Goal: Information Seeking & Learning: Learn about a topic

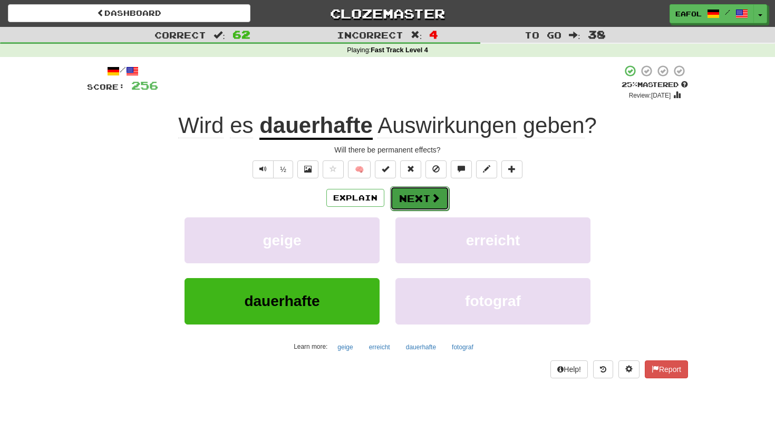
click at [398, 200] on button "Next" at bounding box center [419, 198] width 59 height 24
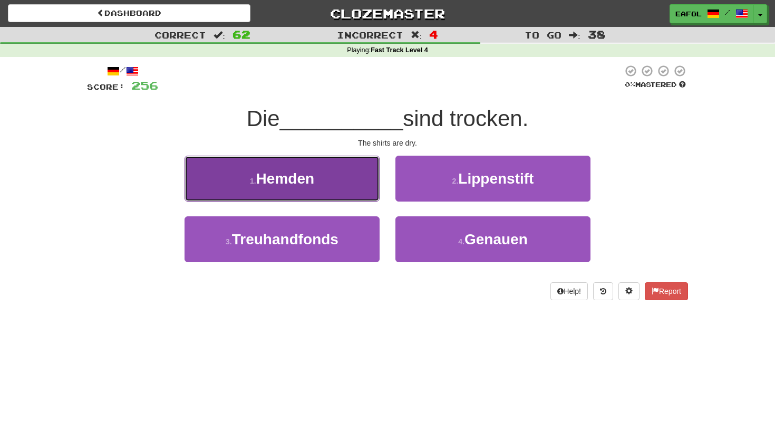
click at [325, 178] on button "1 . Hemden" at bounding box center [281, 178] width 195 height 46
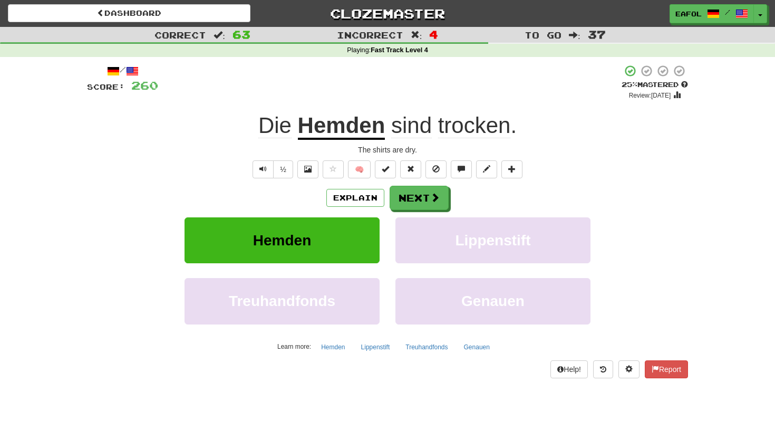
click at [473, 125] on span "trocken" at bounding box center [474, 125] width 73 height 25
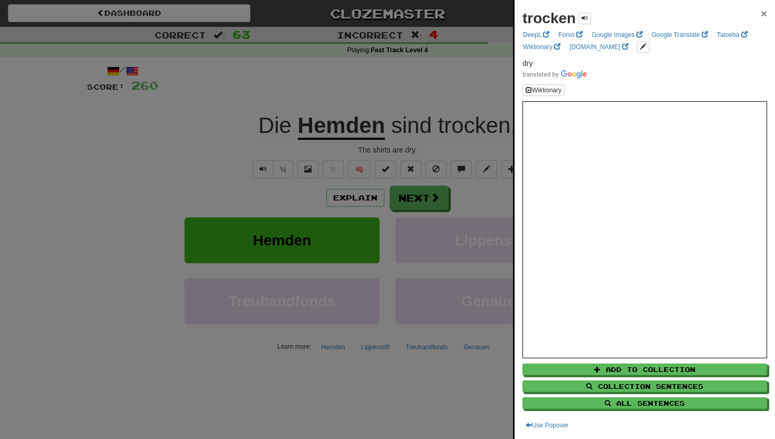
click at [765, 16] on span "×" at bounding box center [764, 13] width 6 height 12
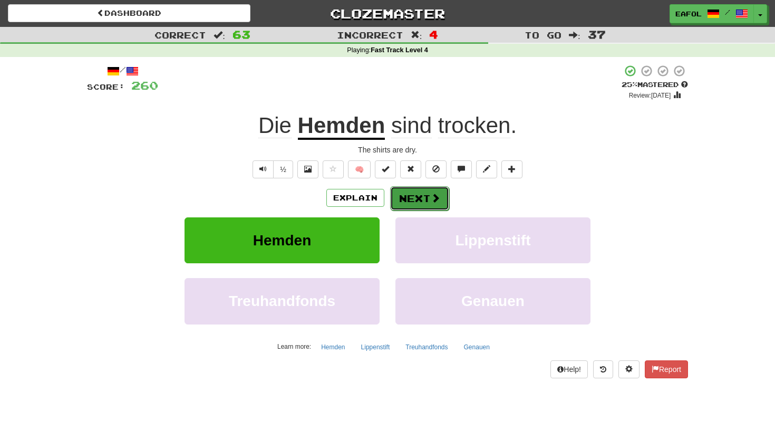
click at [405, 193] on button "Next" at bounding box center [419, 198] width 59 height 24
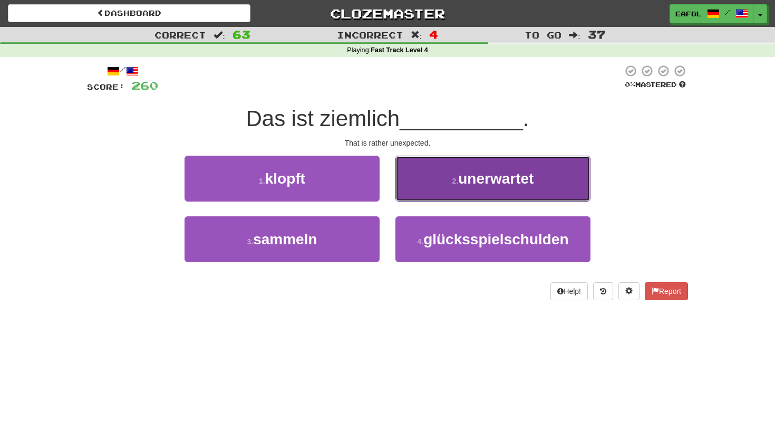
click at [441, 174] on button "2 . unerwartet" at bounding box center [492, 178] width 195 height 46
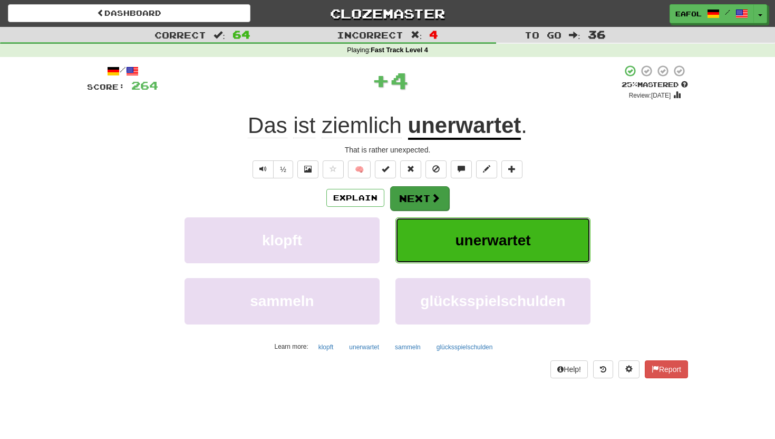
click at [411, 192] on button "Next" at bounding box center [419, 198] width 59 height 24
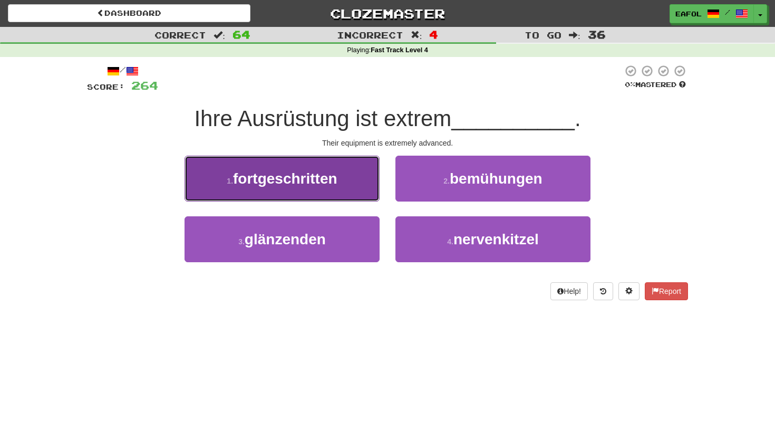
click at [261, 181] on span "fortgeschritten" at bounding box center [285, 178] width 104 height 16
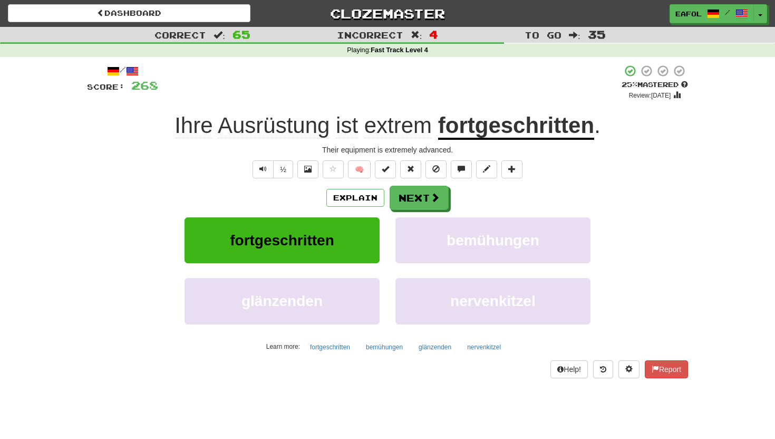
click at [336, 124] on span "Ausrüstung" at bounding box center [347, 125] width 22 height 25
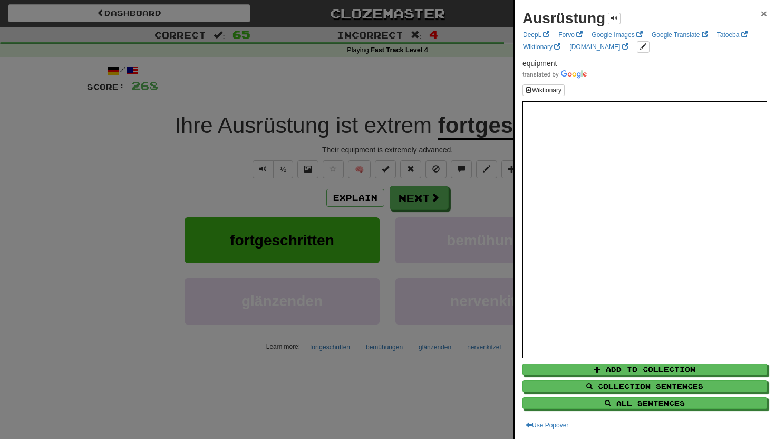
click at [763, 12] on span "×" at bounding box center [764, 13] width 6 height 12
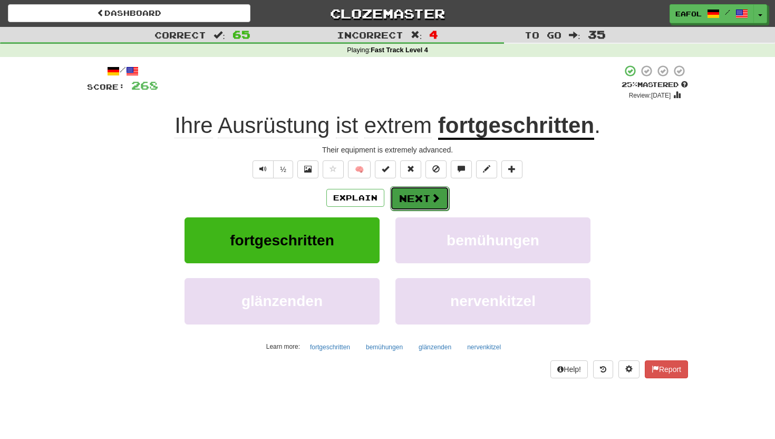
click at [437, 200] on span at bounding box center [435, 197] width 9 height 9
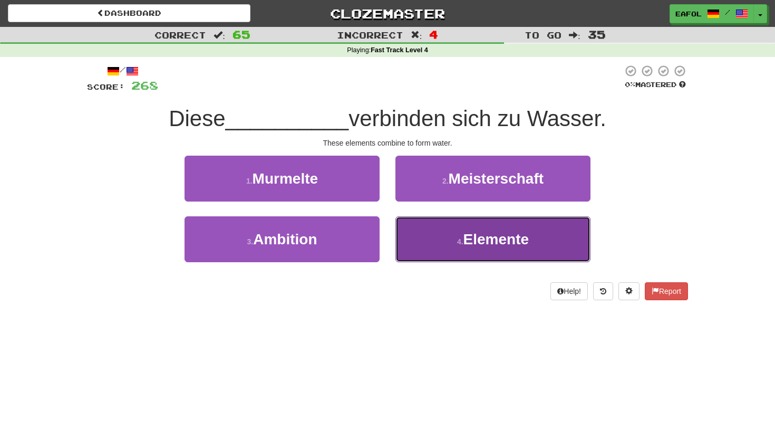
click at [420, 244] on button "4 . Elemente" at bounding box center [492, 239] width 195 height 46
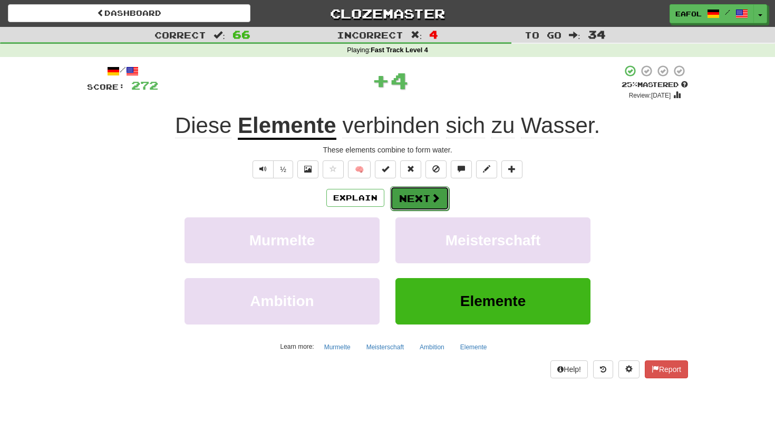
click at [415, 203] on button "Next" at bounding box center [419, 198] width 59 height 24
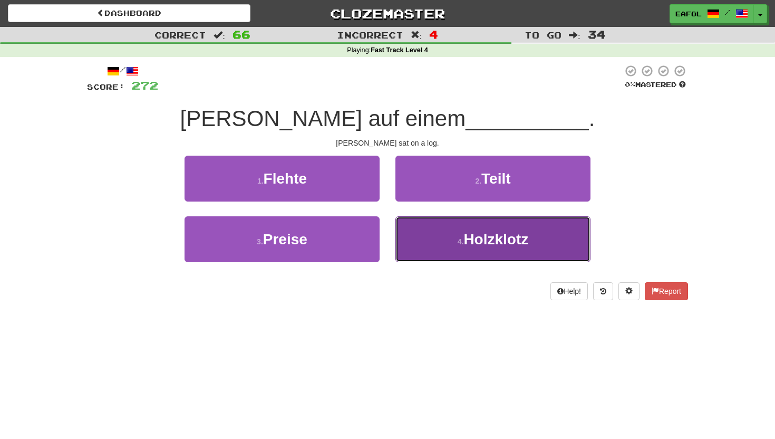
click at [441, 244] on button "4 . Holzklotz" at bounding box center [492, 239] width 195 height 46
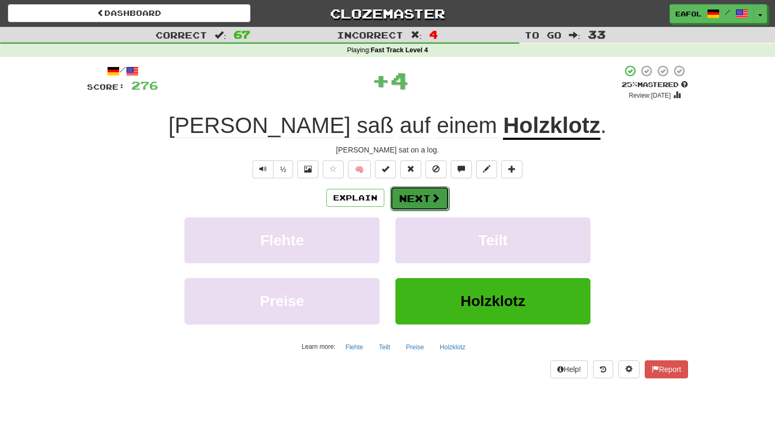
click at [428, 198] on button "Next" at bounding box center [419, 198] width 59 height 24
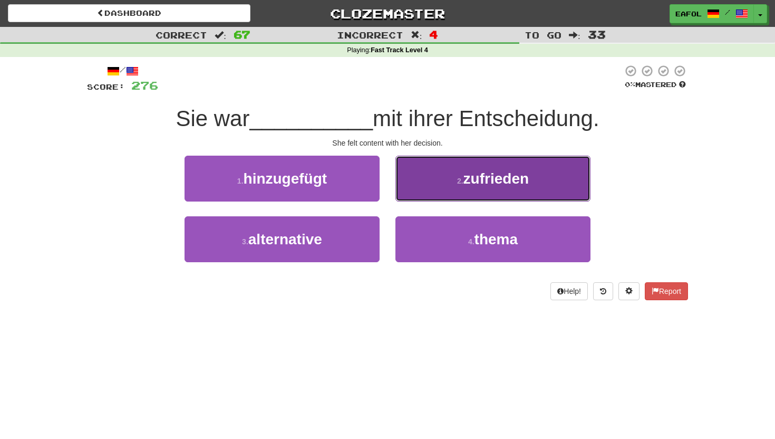
click at [439, 185] on button "2 . zufrieden" at bounding box center [492, 178] width 195 height 46
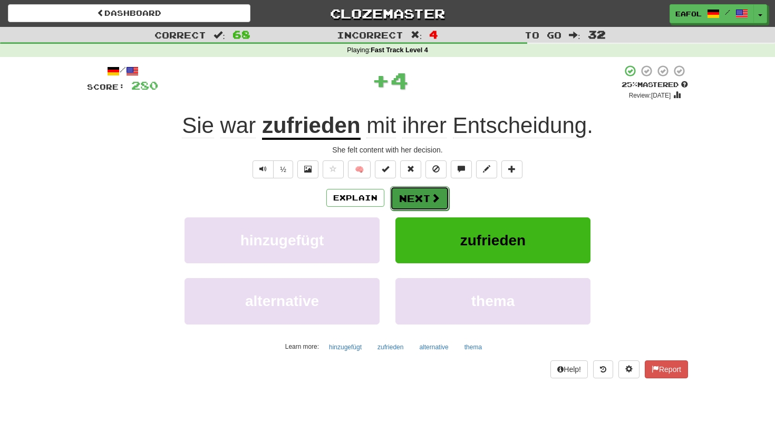
click at [406, 202] on button "Next" at bounding box center [419, 198] width 59 height 24
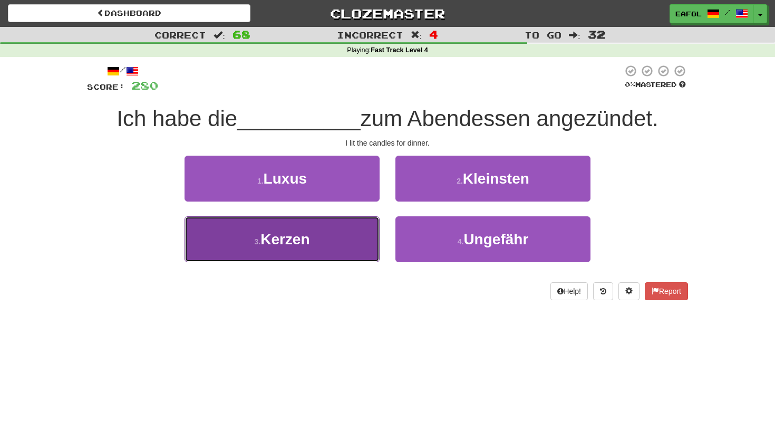
click at [320, 225] on button "3 . Kerzen" at bounding box center [281, 239] width 195 height 46
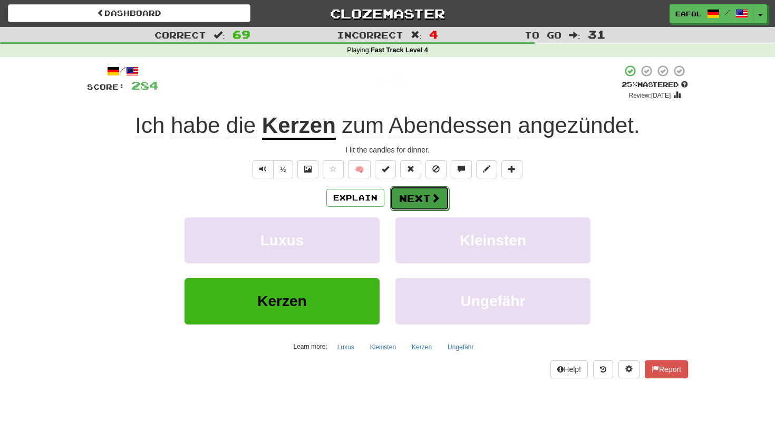
click at [418, 194] on button "Next" at bounding box center [419, 198] width 59 height 24
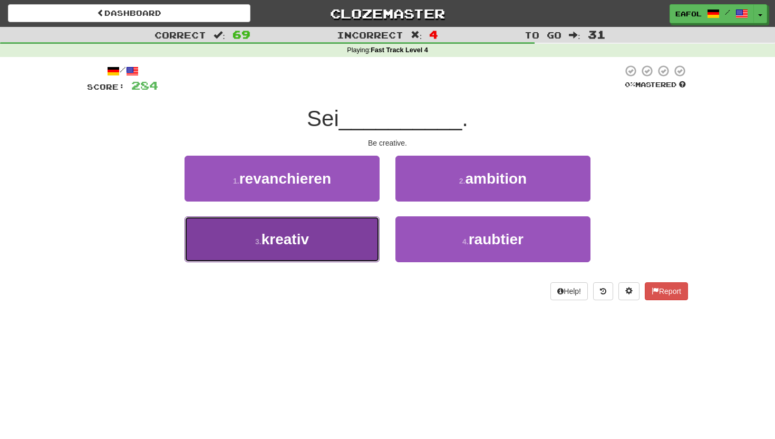
click at [347, 228] on button "3 . kreativ" at bounding box center [281, 239] width 195 height 46
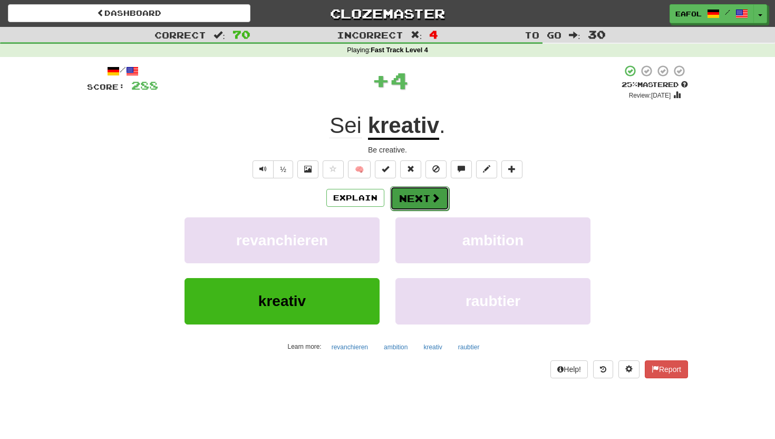
click at [418, 196] on button "Next" at bounding box center [419, 198] width 59 height 24
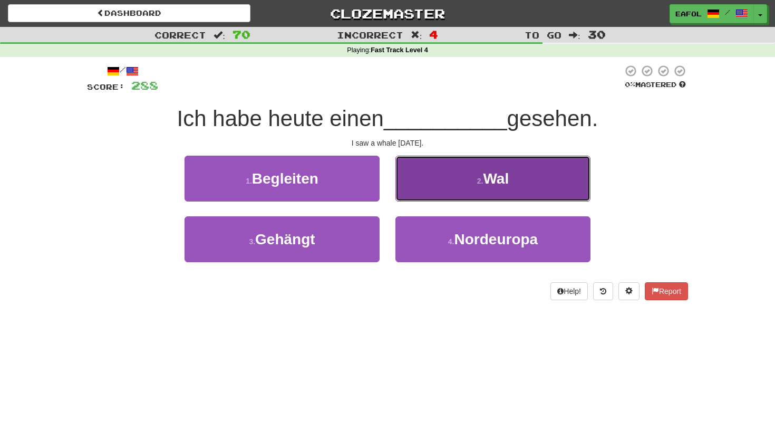
click at [450, 181] on button "2 . Wal" at bounding box center [492, 178] width 195 height 46
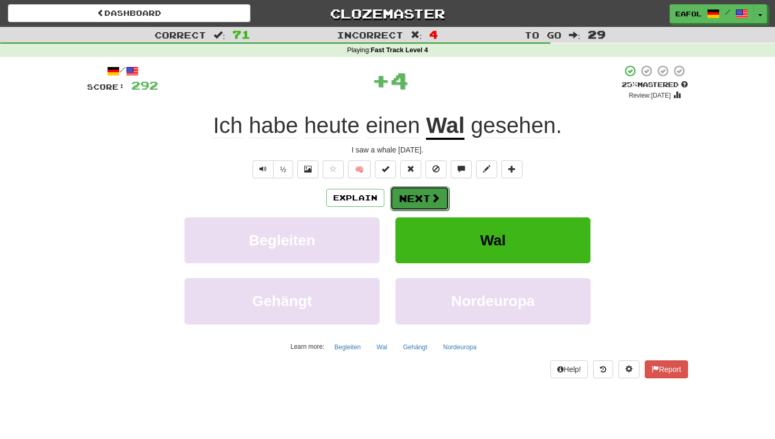
click at [411, 192] on button "Next" at bounding box center [419, 198] width 59 height 24
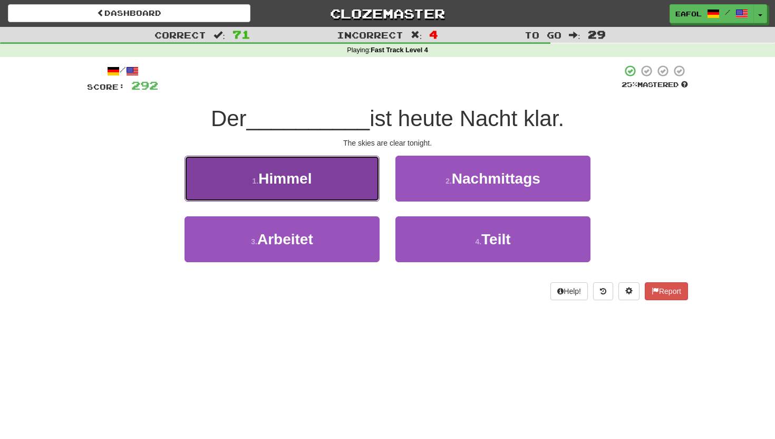
click at [351, 180] on button "1 . Himmel" at bounding box center [281, 178] width 195 height 46
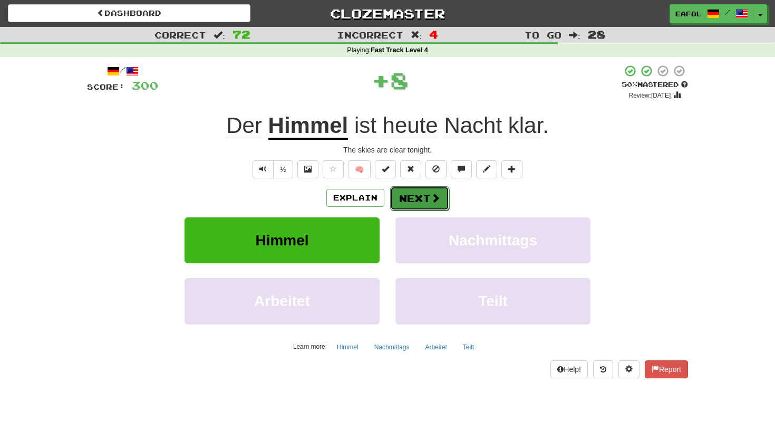
click at [405, 203] on button "Next" at bounding box center [419, 198] width 59 height 24
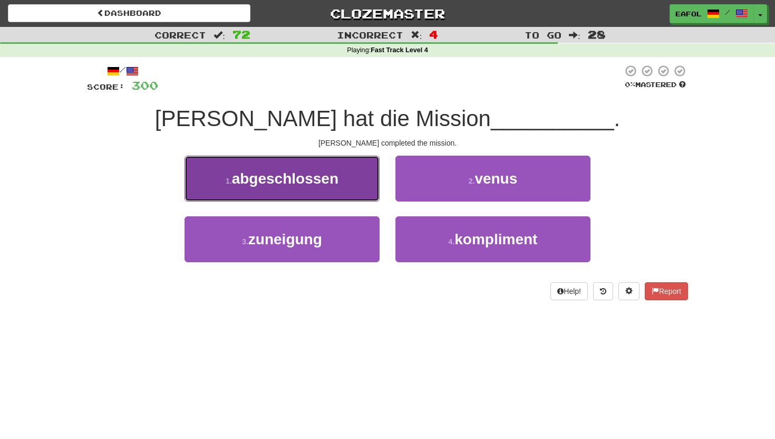
click at [341, 181] on button "1 . abgeschlossen" at bounding box center [281, 178] width 195 height 46
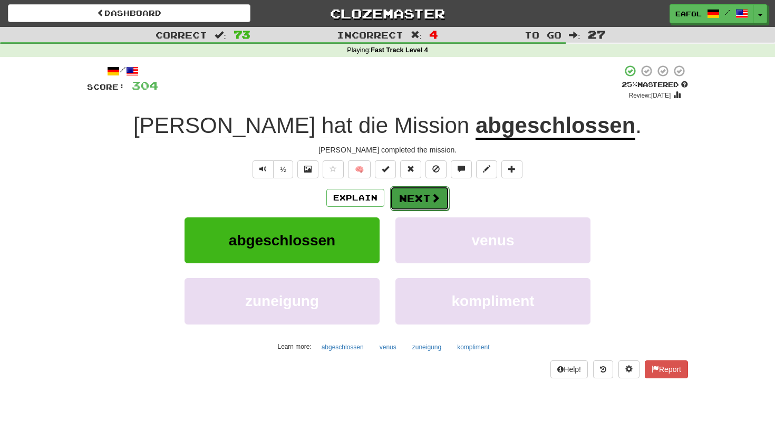
click at [406, 199] on button "Next" at bounding box center [419, 198] width 59 height 24
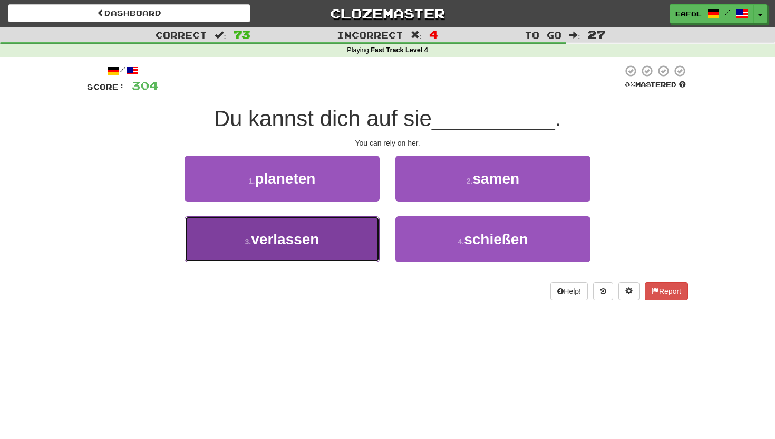
click at [327, 236] on button "3 . verlassen" at bounding box center [281, 239] width 195 height 46
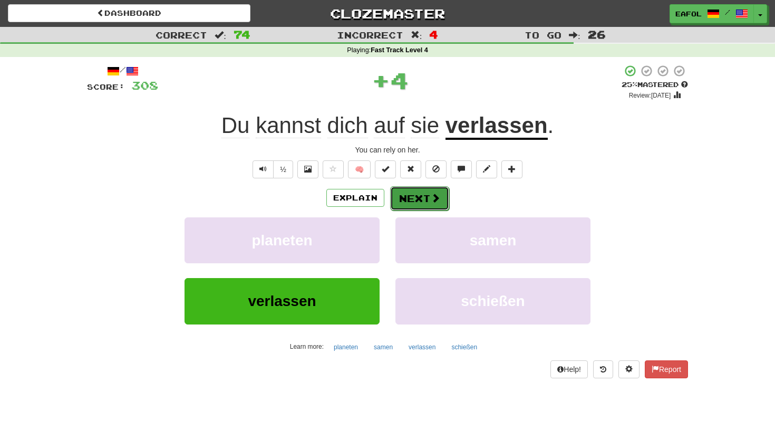
click at [417, 189] on button "Next" at bounding box center [419, 198] width 59 height 24
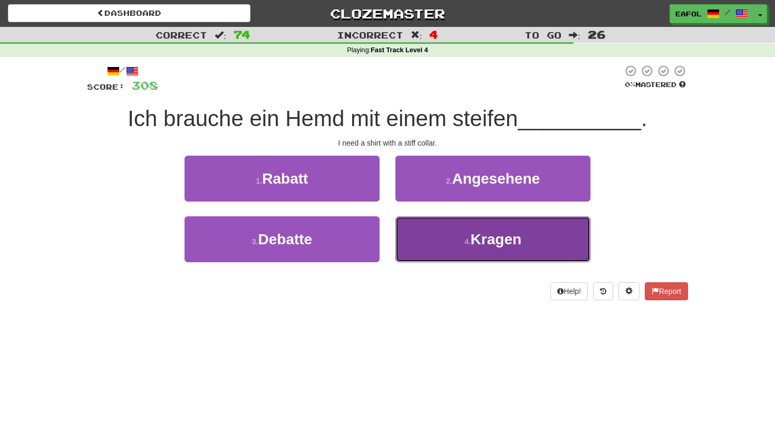
click at [407, 233] on button "4 . Kragen" at bounding box center [492, 239] width 195 height 46
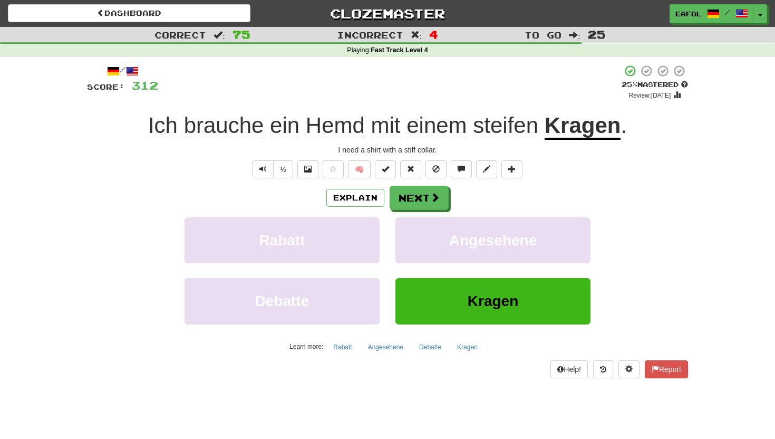
click at [570, 129] on u "Kragen" at bounding box center [582, 126] width 76 height 27
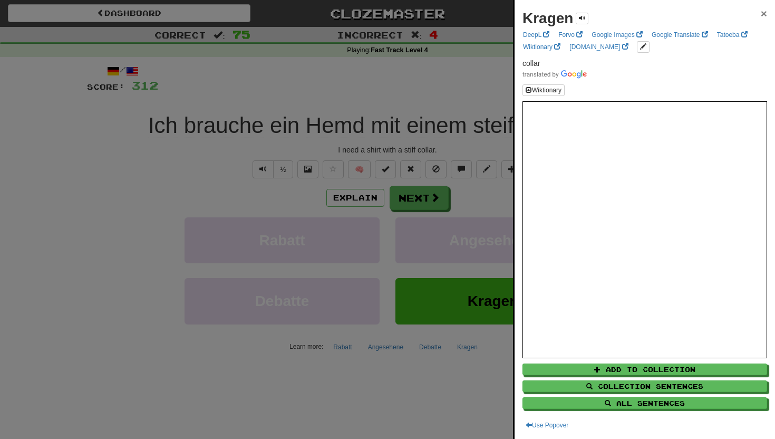
click at [765, 12] on span "×" at bounding box center [764, 13] width 6 height 12
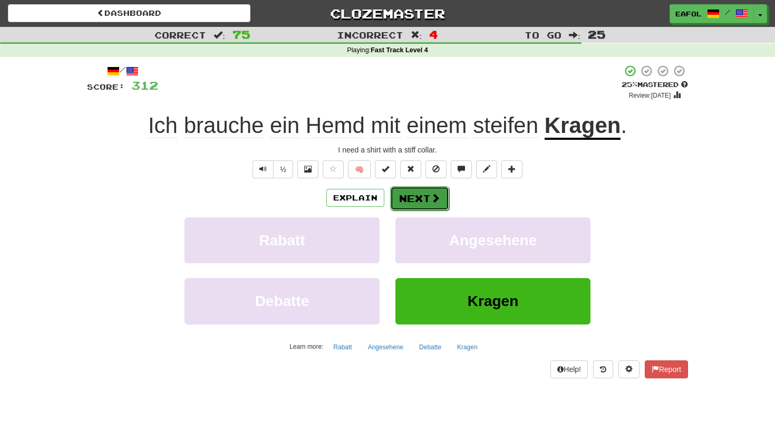
click at [419, 197] on button "Next" at bounding box center [419, 198] width 59 height 24
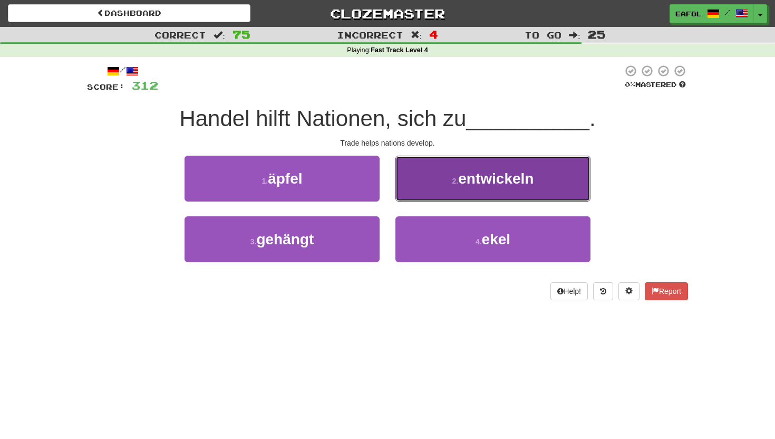
click at [458, 180] on small "2 ." at bounding box center [455, 181] width 6 height 8
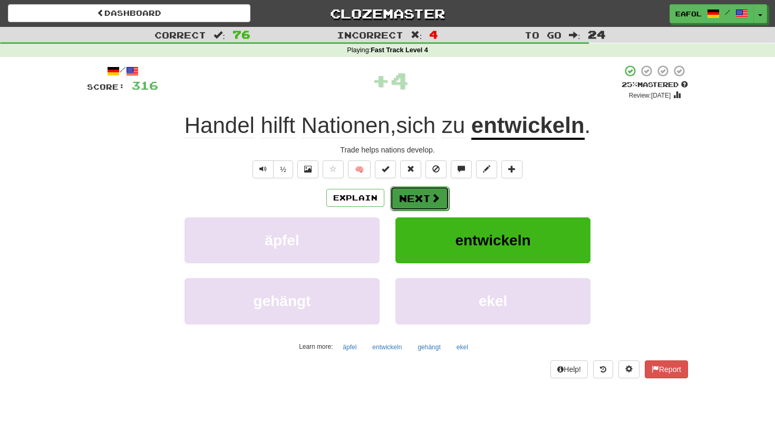
click at [419, 201] on button "Next" at bounding box center [419, 198] width 59 height 24
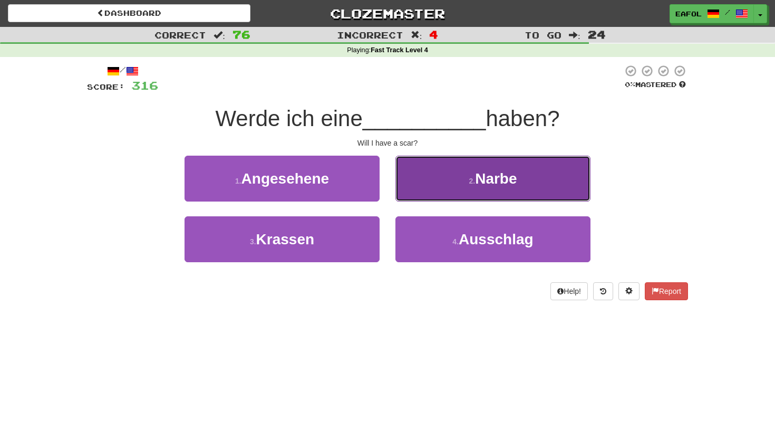
click at [434, 187] on button "2 . Narbe" at bounding box center [492, 178] width 195 height 46
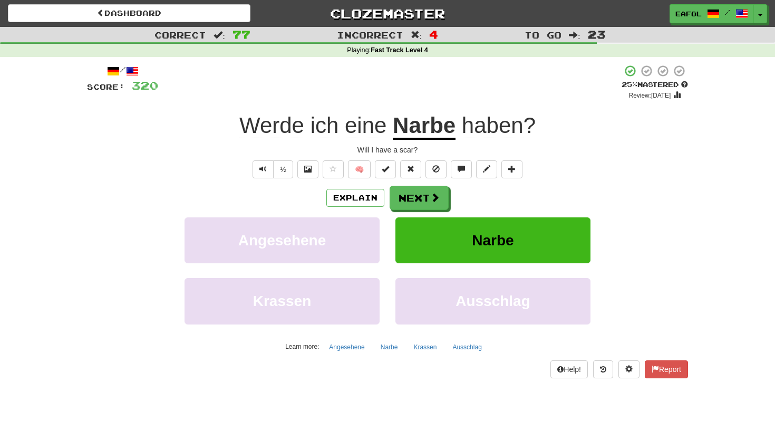
click at [428, 133] on u "Narbe" at bounding box center [424, 126] width 63 height 27
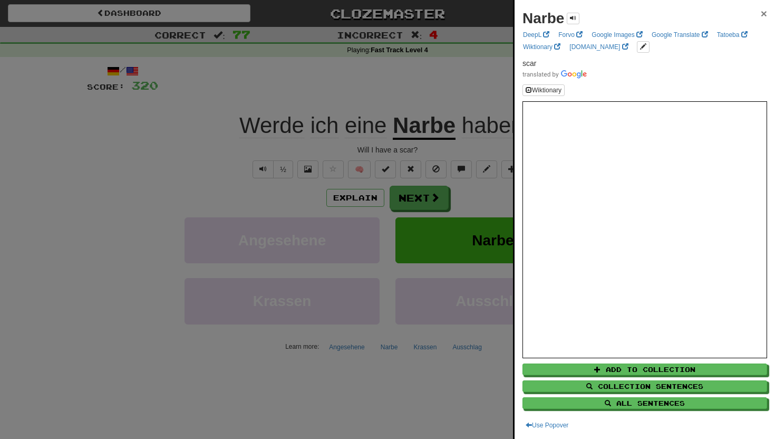
click at [763, 10] on span "×" at bounding box center [764, 13] width 6 height 12
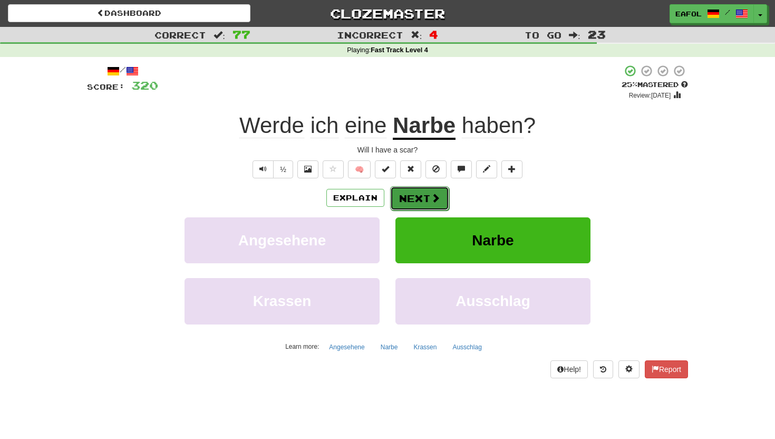
click at [427, 199] on button "Next" at bounding box center [419, 198] width 59 height 24
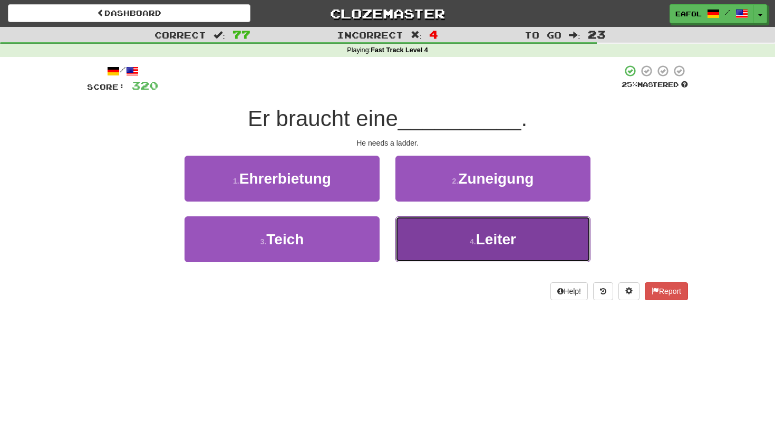
click at [456, 250] on button "4 . Leiter" at bounding box center [492, 239] width 195 height 46
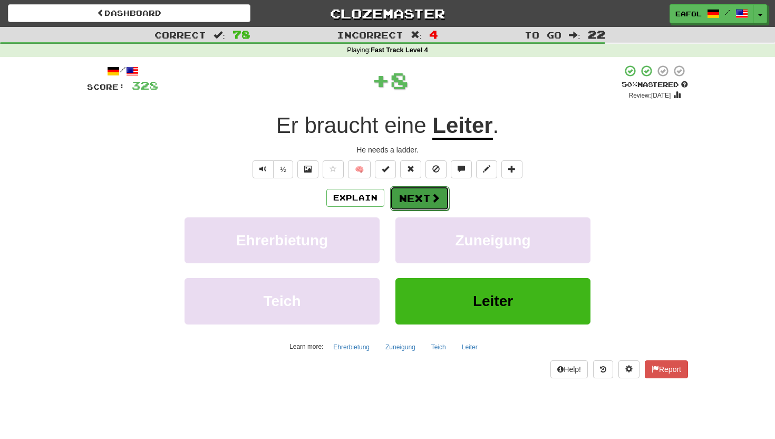
click at [414, 207] on button "Next" at bounding box center [419, 198] width 59 height 24
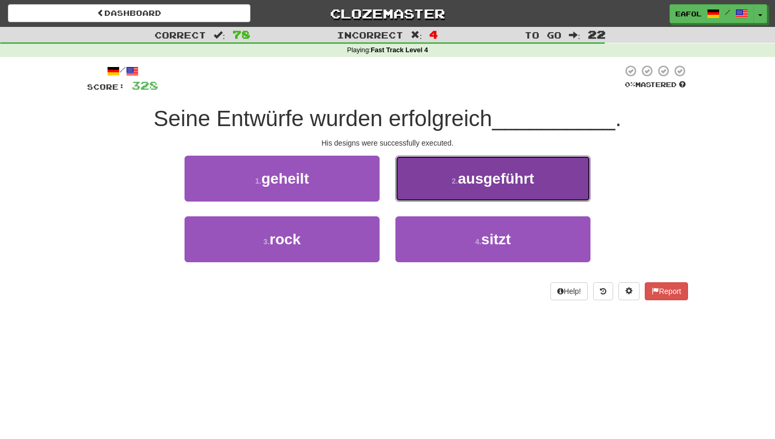
click at [436, 168] on button "2 . ausgeführt" at bounding box center [492, 178] width 195 height 46
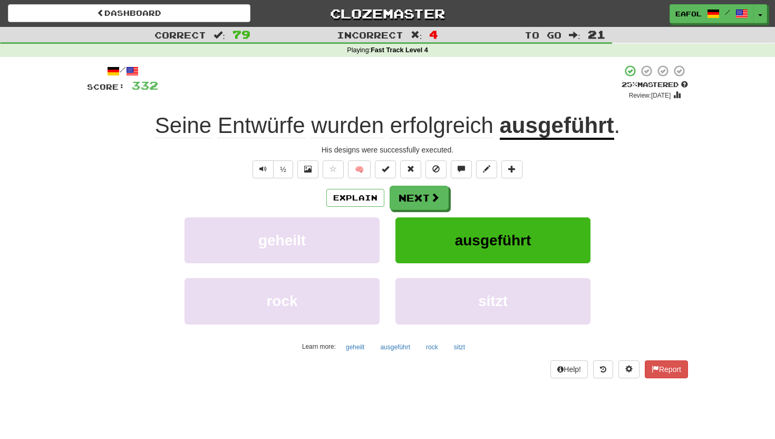
click at [311, 128] on span "Entwürfe" at bounding box center [347, 125] width 73 height 25
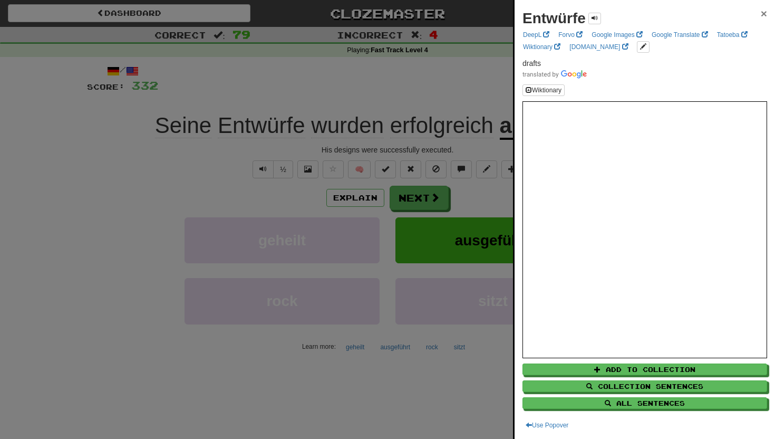
click at [761, 12] on span "×" at bounding box center [764, 13] width 6 height 12
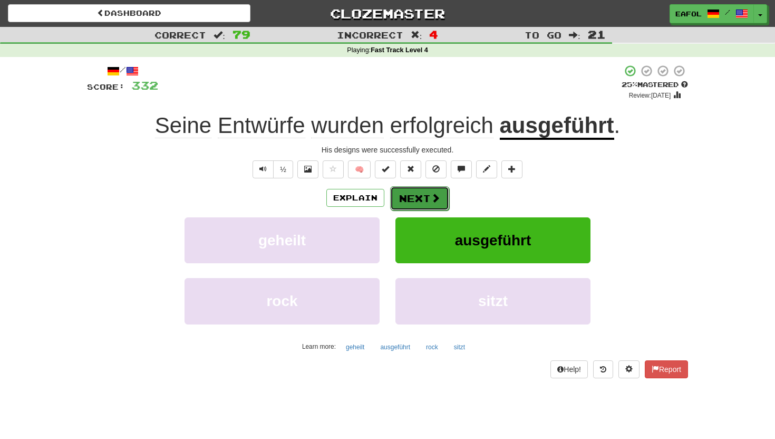
click at [412, 202] on button "Next" at bounding box center [419, 198] width 59 height 24
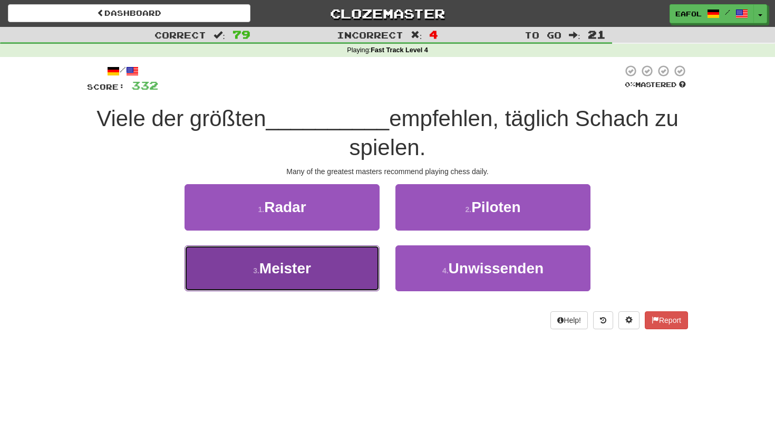
click at [322, 266] on button "3 . Meister" at bounding box center [281, 268] width 195 height 46
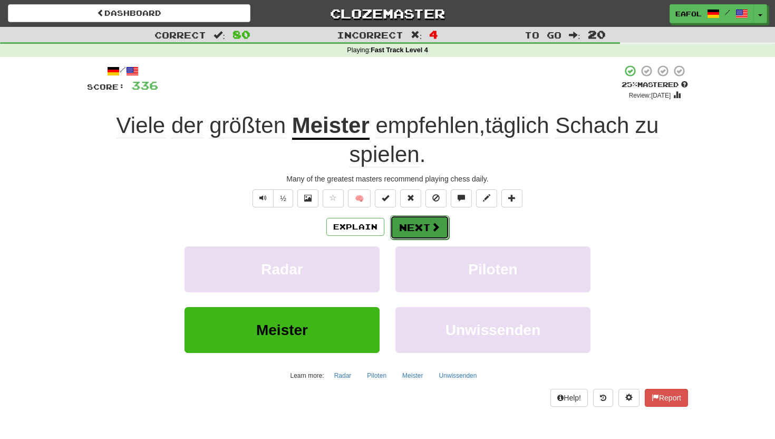
click at [420, 222] on button "Next" at bounding box center [419, 227] width 59 height 24
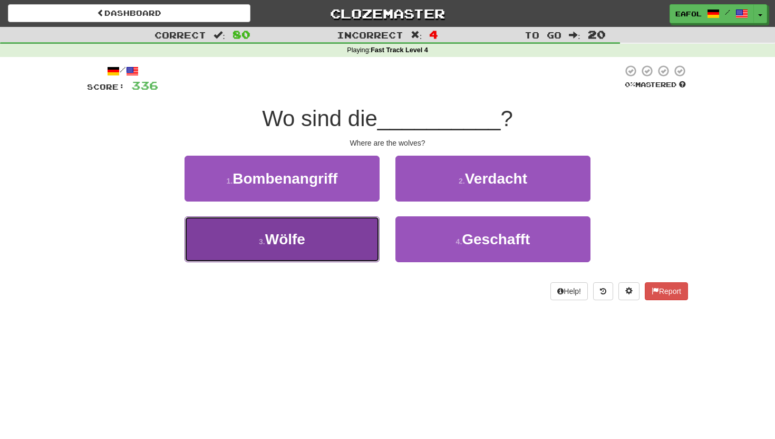
click at [299, 236] on span "Wölfe" at bounding box center [285, 239] width 40 height 16
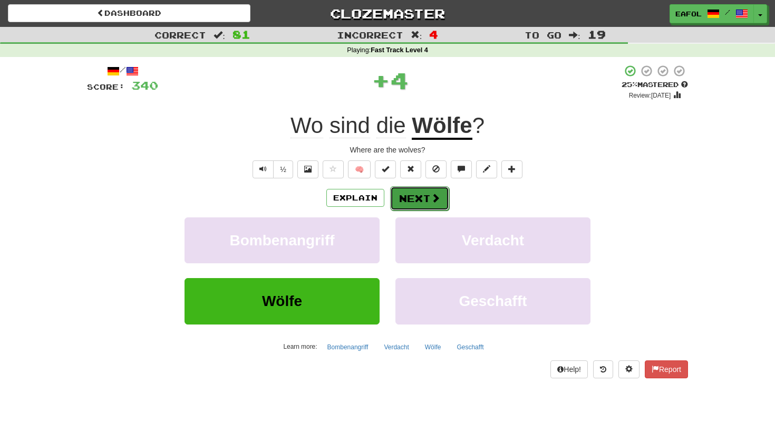
click at [402, 191] on button "Next" at bounding box center [419, 198] width 59 height 24
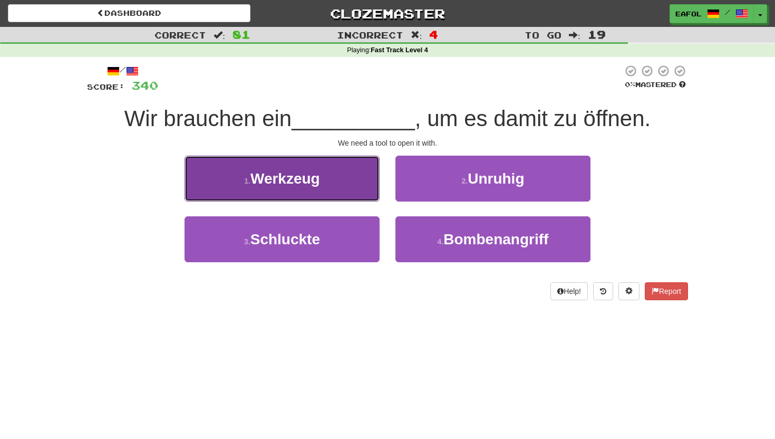
click at [317, 180] on span "Werkzeug" at bounding box center [285, 178] width 70 height 16
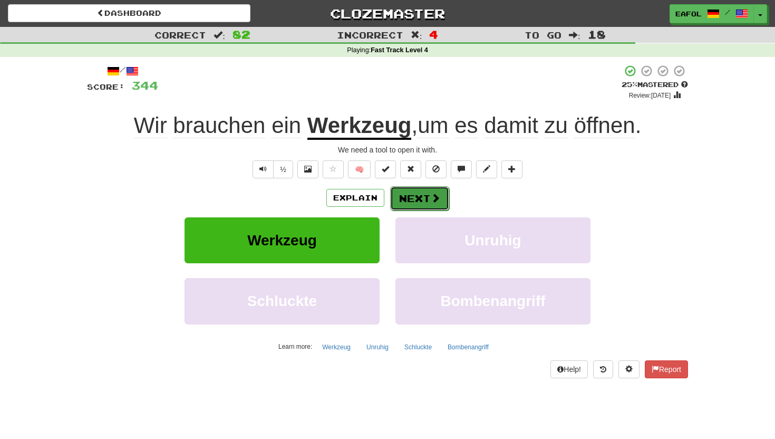
click at [417, 196] on button "Next" at bounding box center [419, 198] width 59 height 24
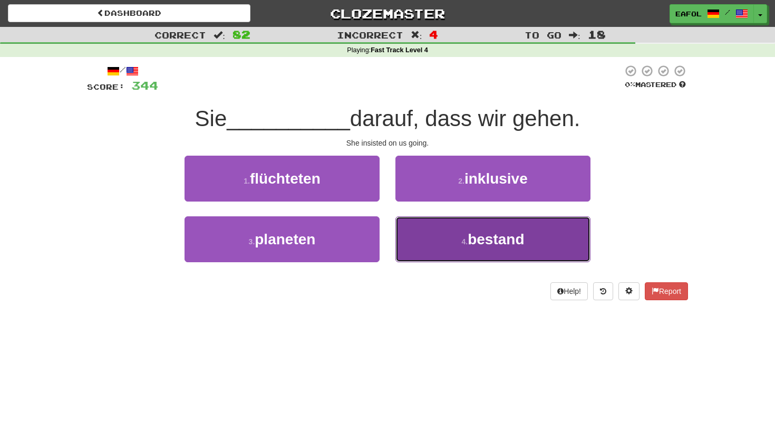
click at [422, 232] on button "4 . bestand" at bounding box center [492, 239] width 195 height 46
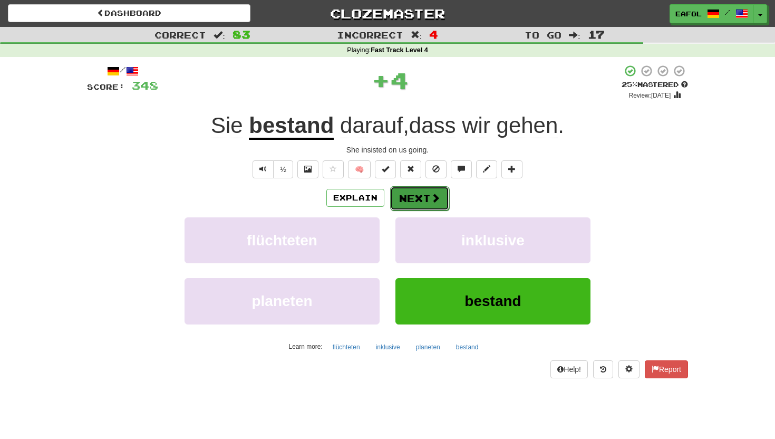
click at [406, 196] on button "Next" at bounding box center [419, 198] width 59 height 24
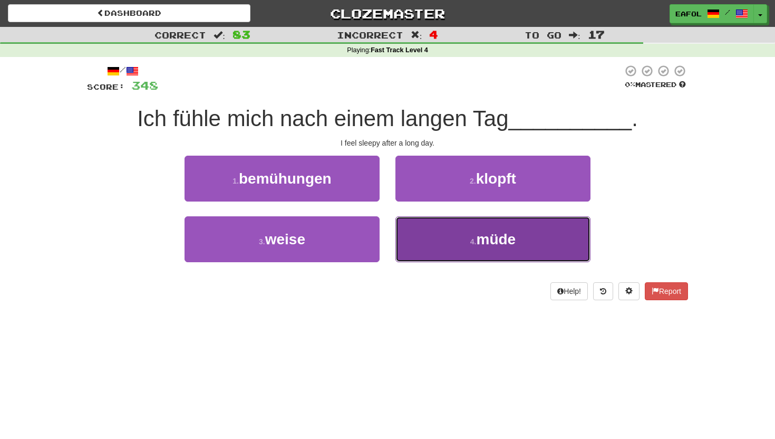
click at [437, 232] on button "4 . müde" at bounding box center [492, 239] width 195 height 46
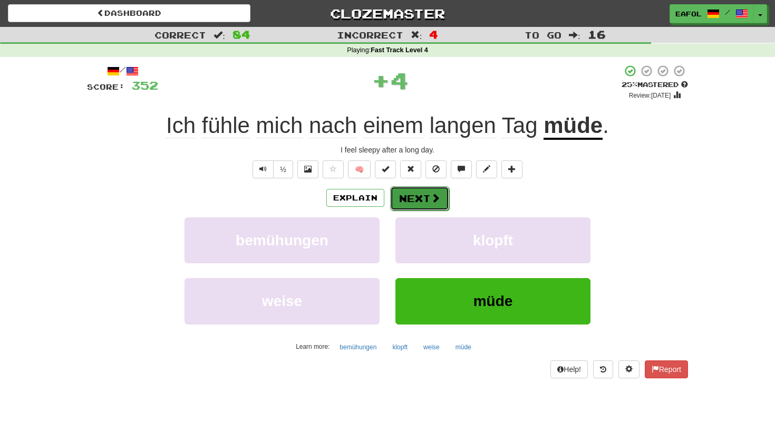
click at [416, 198] on button "Next" at bounding box center [419, 198] width 59 height 24
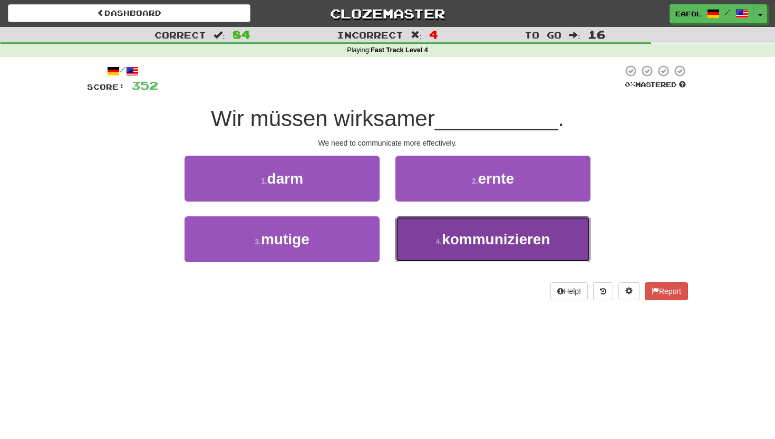
click at [440, 241] on small "4 ." at bounding box center [438, 241] width 6 height 8
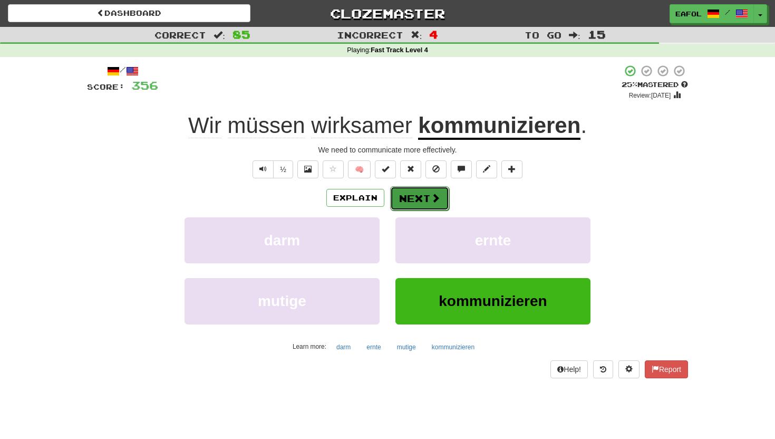
click at [412, 199] on button "Next" at bounding box center [419, 198] width 59 height 24
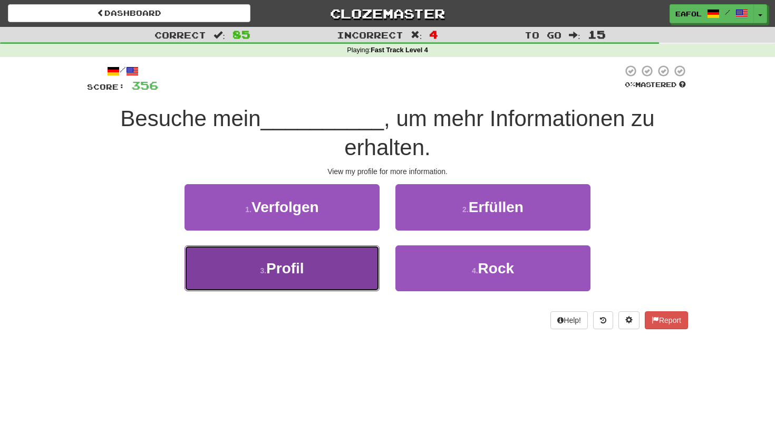
click at [315, 270] on button "3 . Profil" at bounding box center [281, 268] width 195 height 46
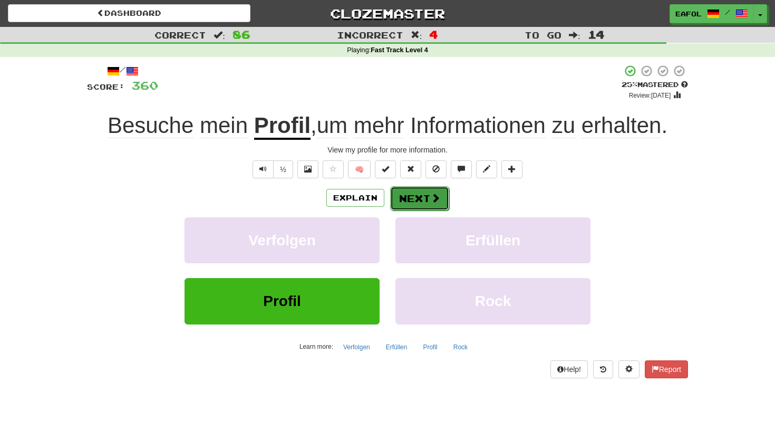
click at [418, 199] on button "Next" at bounding box center [419, 198] width 59 height 24
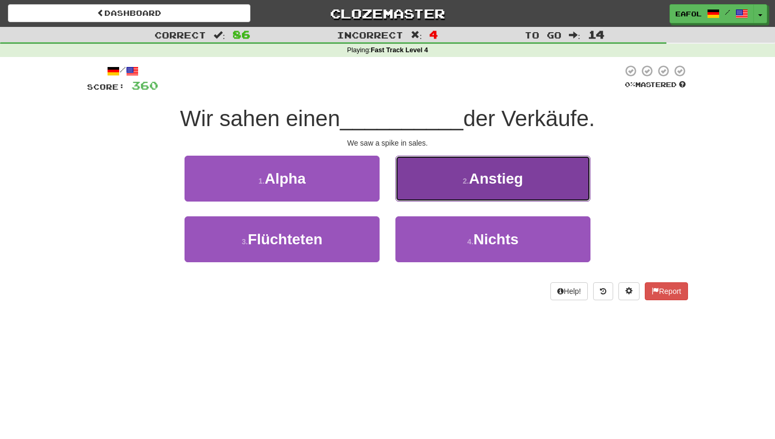
click at [441, 185] on button "2 . Anstieg" at bounding box center [492, 178] width 195 height 46
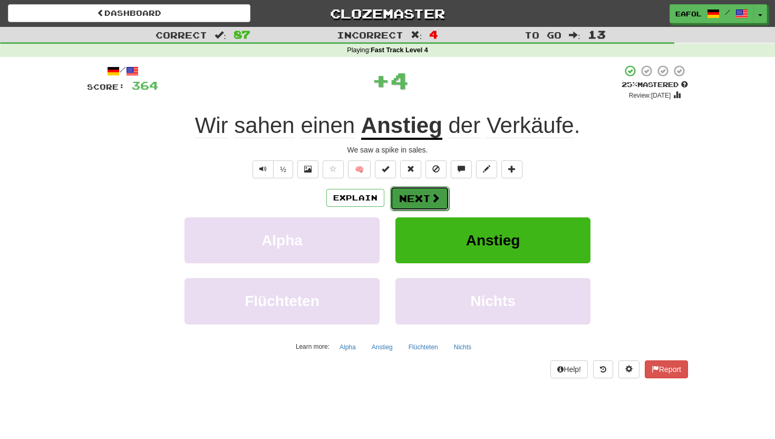
click at [417, 192] on button "Next" at bounding box center [419, 198] width 59 height 24
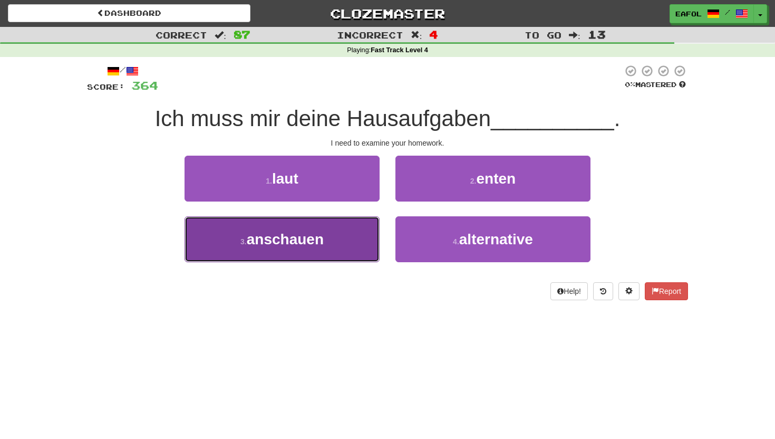
click at [319, 238] on span "anschauen" at bounding box center [285, 239] width 77 height 16
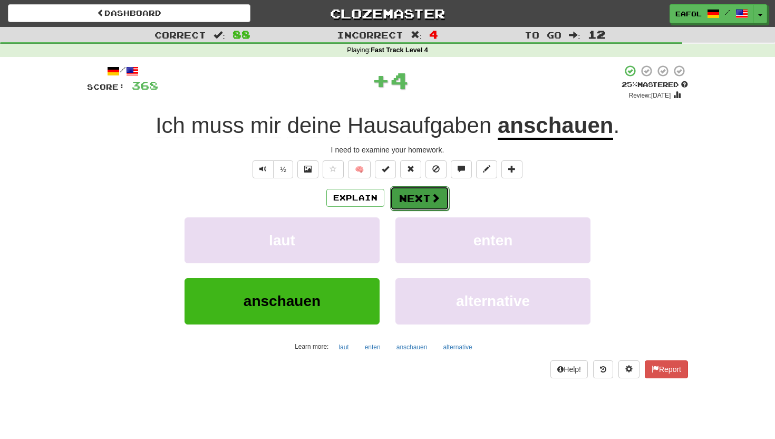
click at [415, 189] on button "Next" at bounding box center [419, 198] width 59 height 24
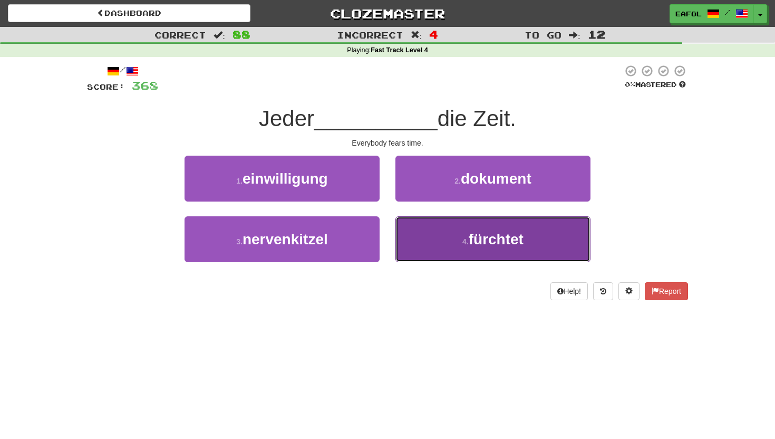
click at [433, 241] on button "4 . fürchtet" at bounding box center [492, 239] width 195 height 46
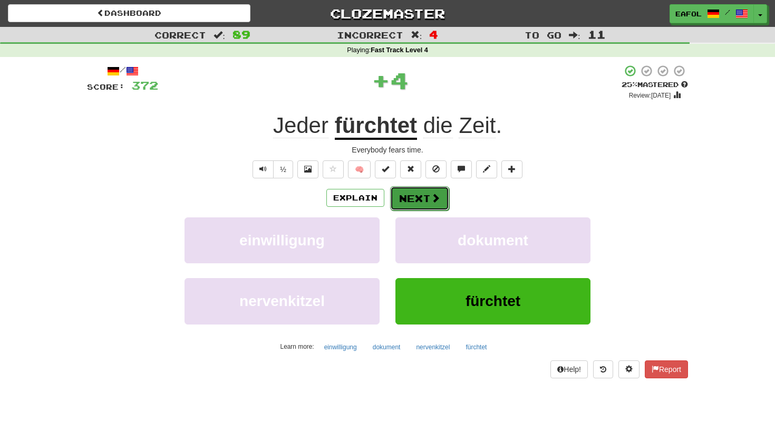
click at [416, 189] on button "Next" at bounding box center [419, 198] width 59 height 24
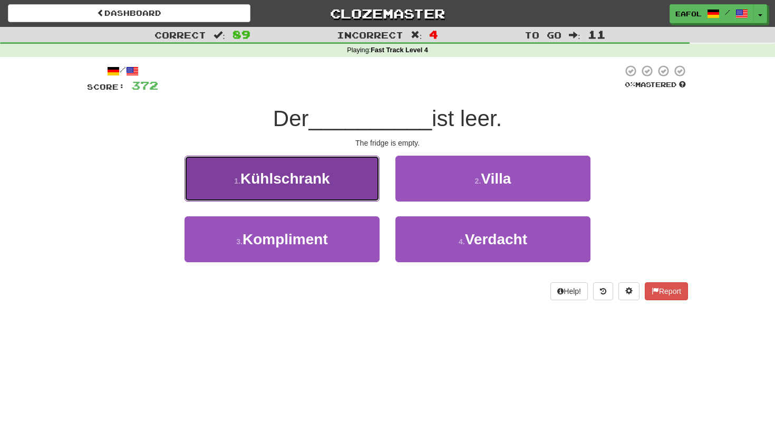
click at [349, 194] on button "1 . Kühlschrank" at bounding box center [281, 178] width 195 height 46
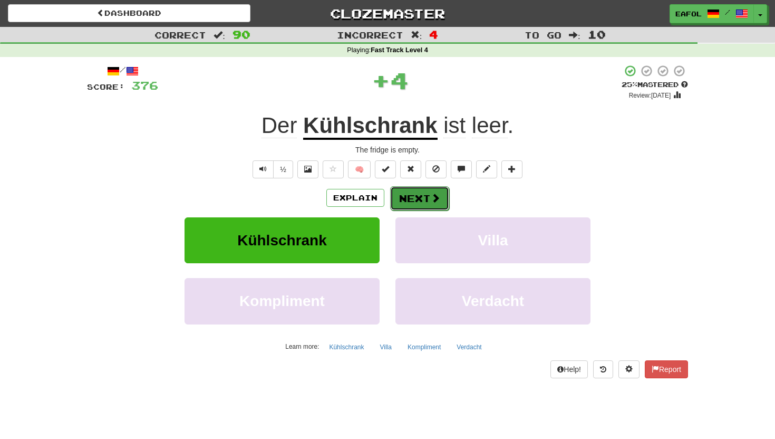
click at [413, 193] on button "Next" at bounding box center [419, 198] width 59 height 24
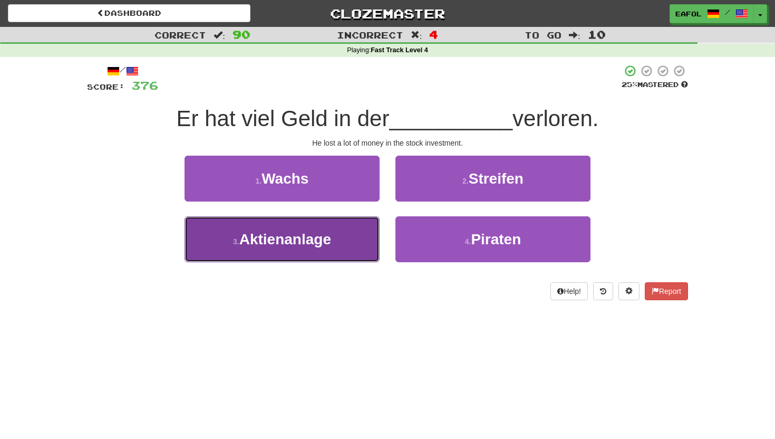
click at [322, 236] on span "Aktienanlage" at bounding box center [285, 239] width 92 height 16
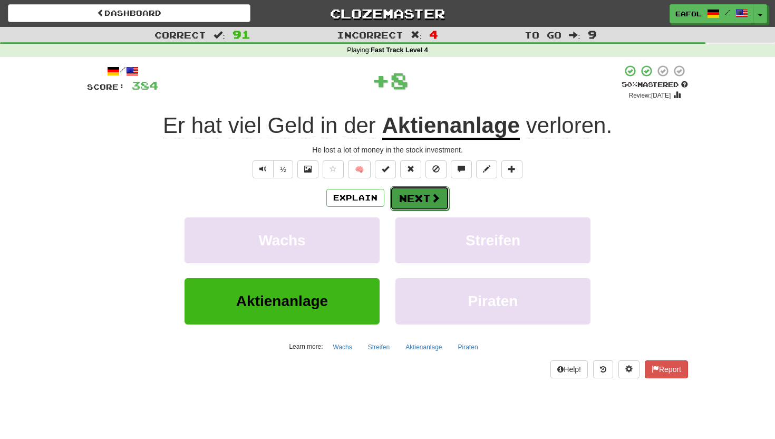
click at [413, 192] on button "Next" at bounding box center [419, 198] width 59 height 24
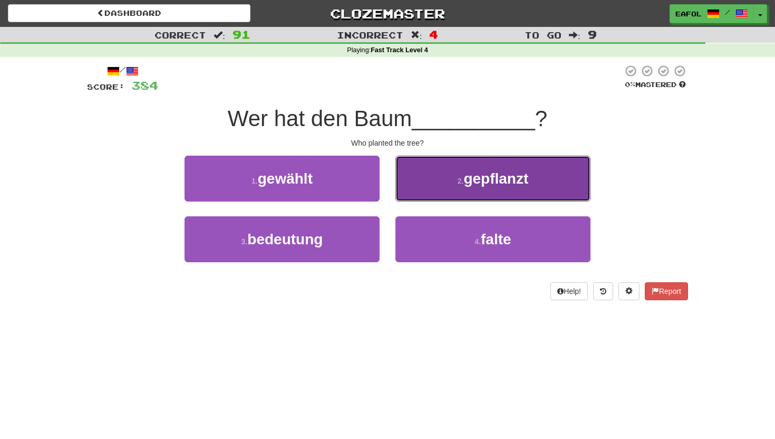
click at [436, 187] on button "2 . gepflanzt" at bounding box center [492, 178] width 195 height 46
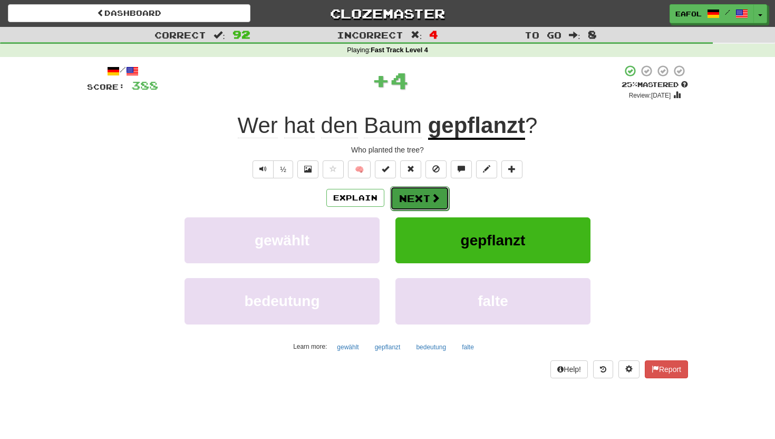
click at [416, 202] on button "Next" at bounding box center [419, 198] width 59 height 24
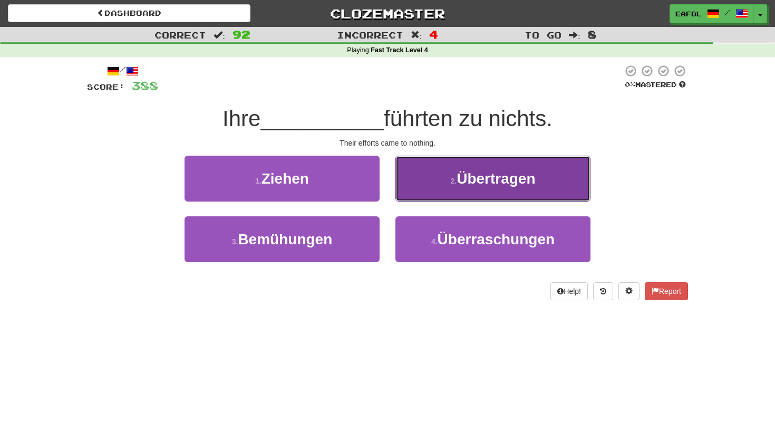
click at [433, 182] on button "2 . Übertragen" at bounding box center [492, 178] width 195 height 46
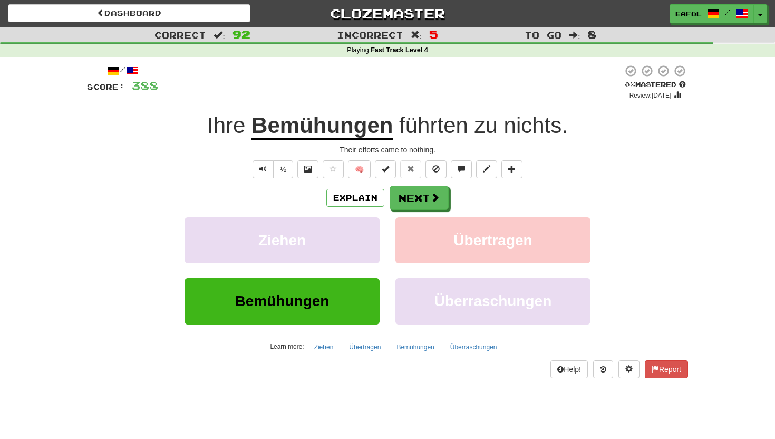
click at [369, 134] on u "Bemühungen" at bounding box center [321, 126] width 141 height 27
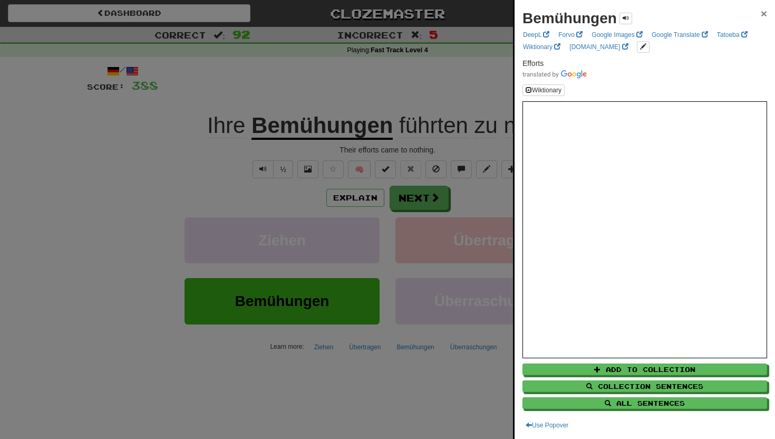
click at [763, 8] on span "×" at bounding box center [764, 13] width 6 height 12
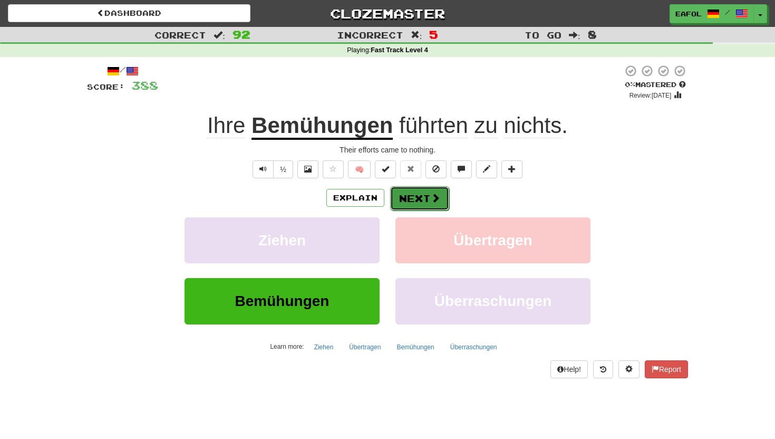
click at [404, 198] on button "Next" at bounding box center [419, 198] width 59 height 24
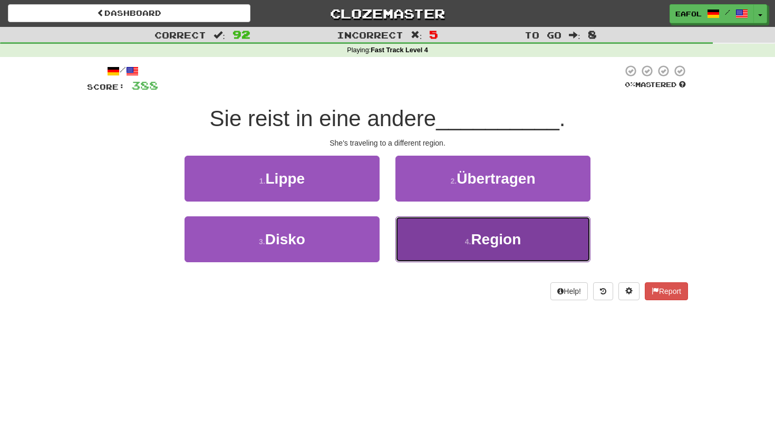
click at [437, 241] on button "4 . Region" at bounding box center [492, 239] width 195 height 46
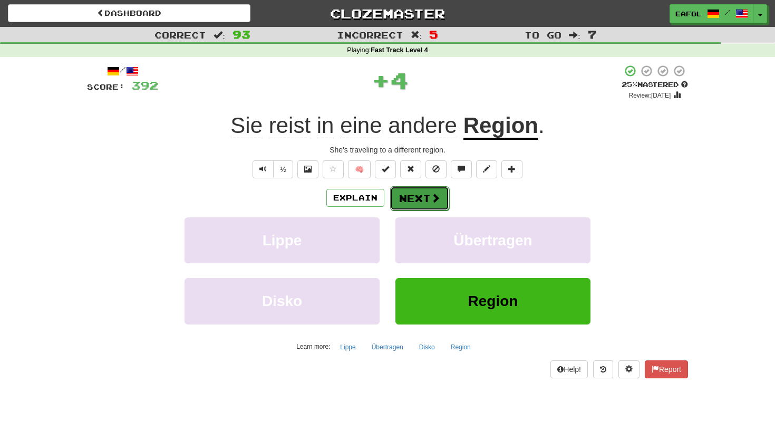
click at [429, 199] on button "Next" at bounding box center [419, 198] width 59 height 24
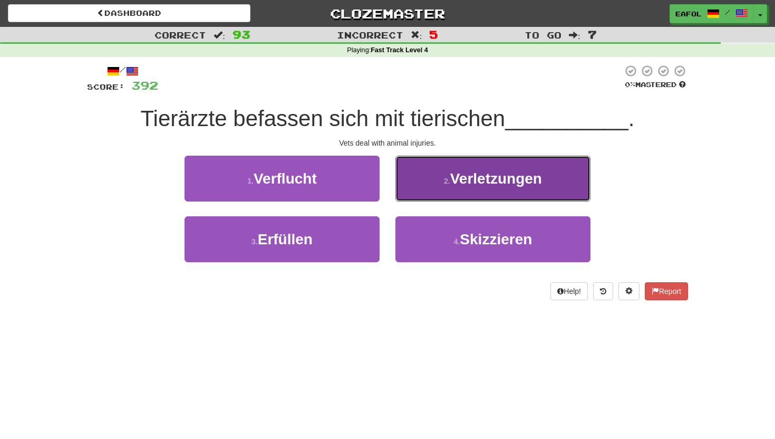
click at [439, 177] on button "2 . Verletzungen" at bounding box center [492, 178] width 195 height 46
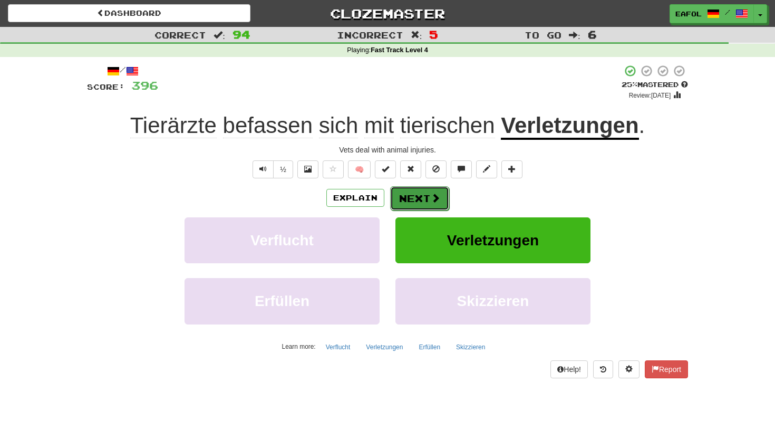
click at [423, 190] on button "Next" at bounding box center [419, 198] width 59 height 24
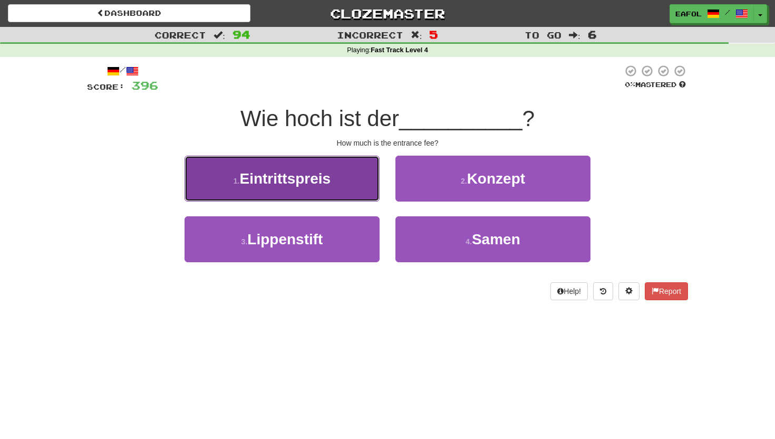
click at [333, 178] on button "1 . Eintrittspreis" at bounding box center [281, 178] width 195 height 46
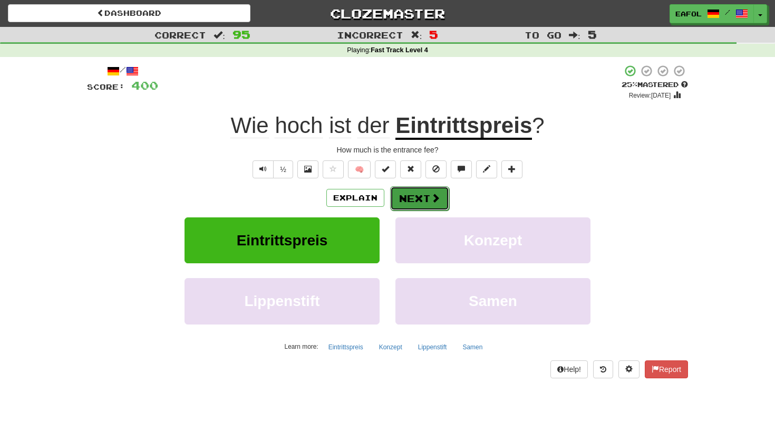
click at [410, 196] on button "Next" at bounding box center [419, 198] width 59 height 24
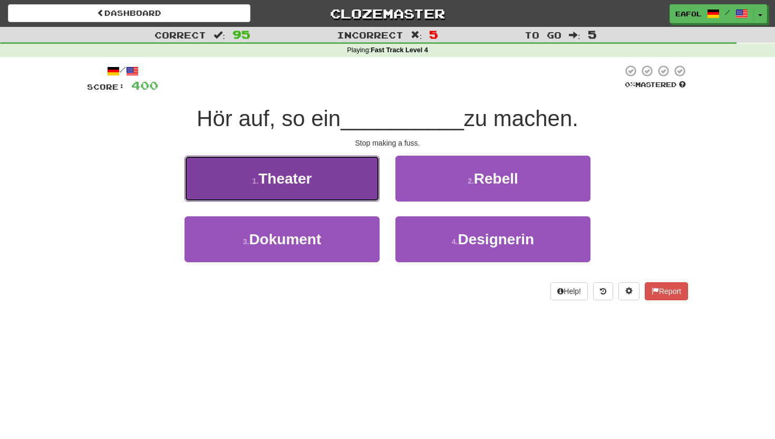
click at [325, 193] on button "1 . Theater" at bounding box center [281, 178] width 195 height 46
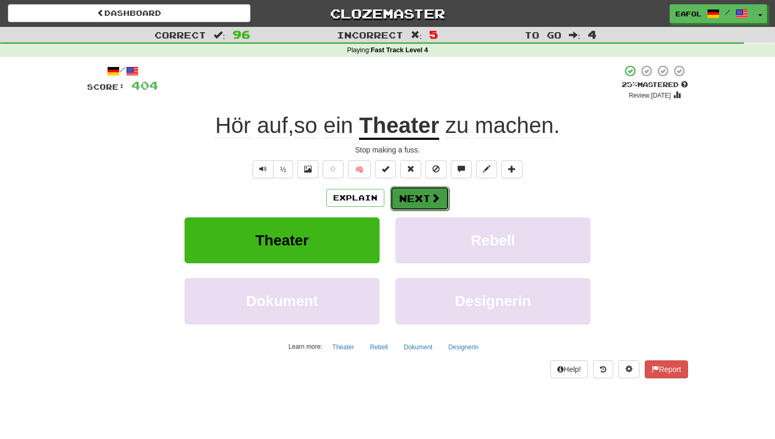
click at [423, 193] on button "Next" at bounding box center [419, 198] width 59 height 24
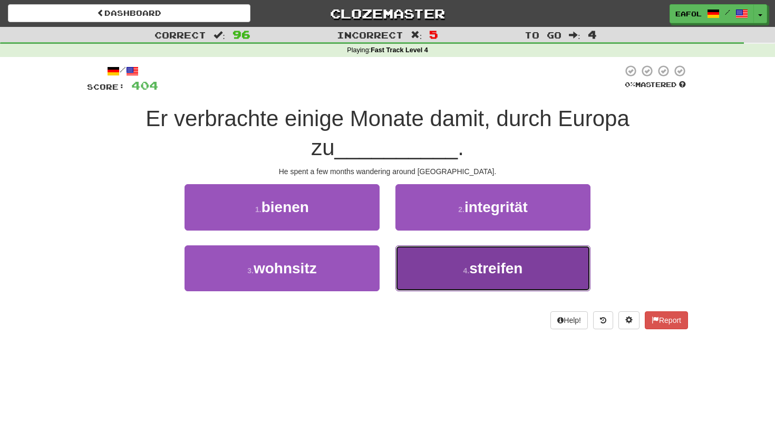
click at [454, 260] on button "4 . streifen" at bounding box center [492, 268] width 195 height 46
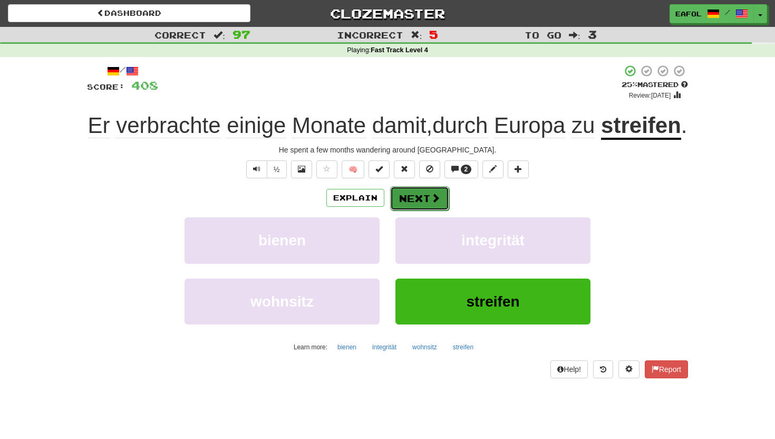
click at [427, 210] on button "Next" at bounding box center [419, 198] width 59 height 24
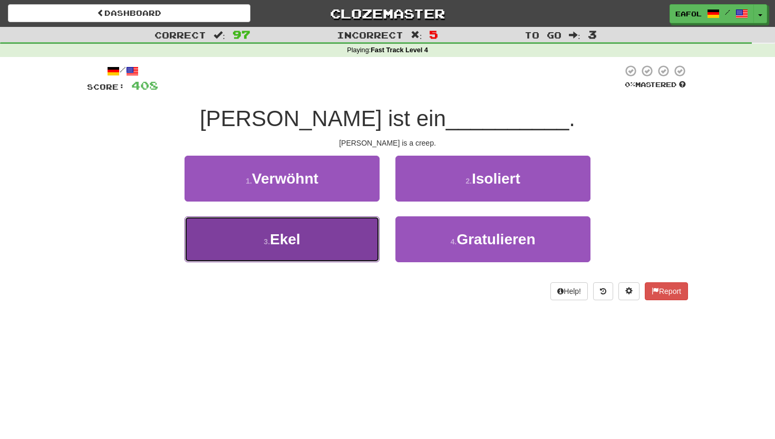
click at [328, 248] on button "3 . Ekel" at bounding box center [281, 239] width 195 height 46
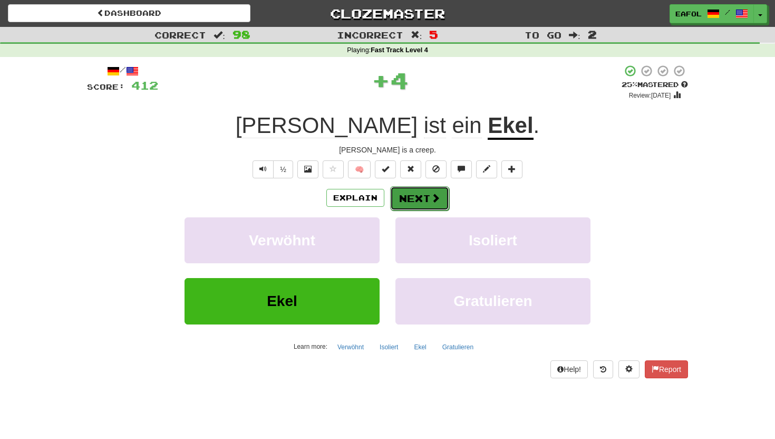
click at [418, 194] on button "Next" at bounding box center [419, 198] width 59 height 24
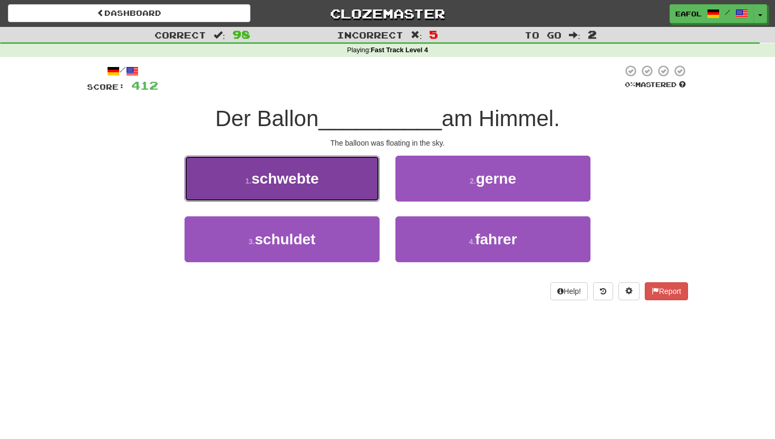
click at [337, 180] on button "1 . schwebte" at bounding box center [281, 178] width 195 height 46
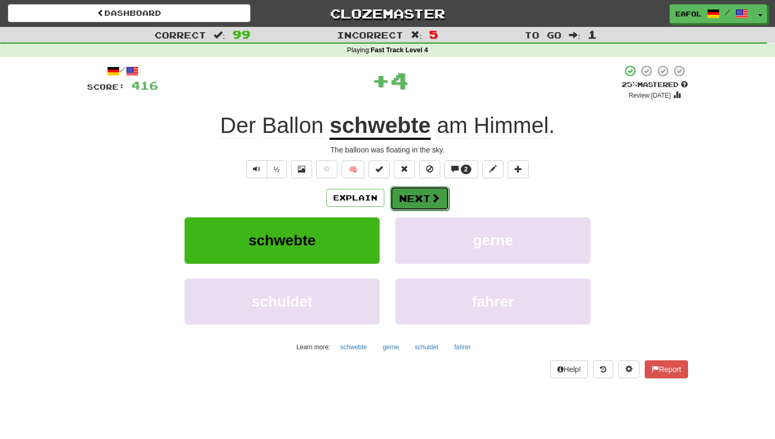
click at [415, 191] on button "Next" at bounding box center [419, 198] width 59 height 24
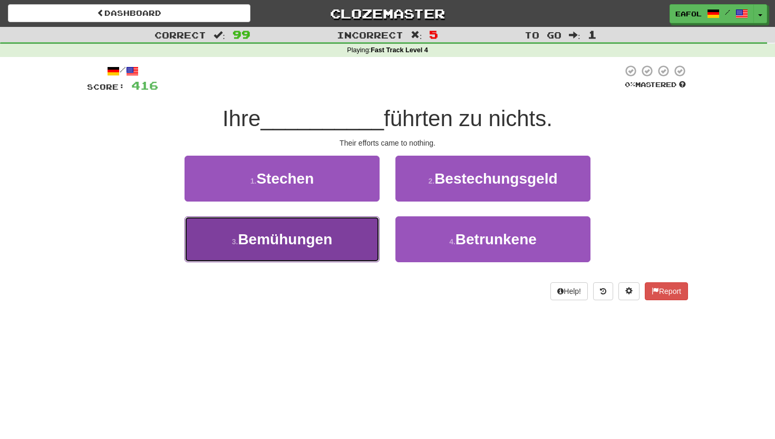
click at [323, 245] on span "Bemühungen" at bounding box center [285, 239] width 94 height 16
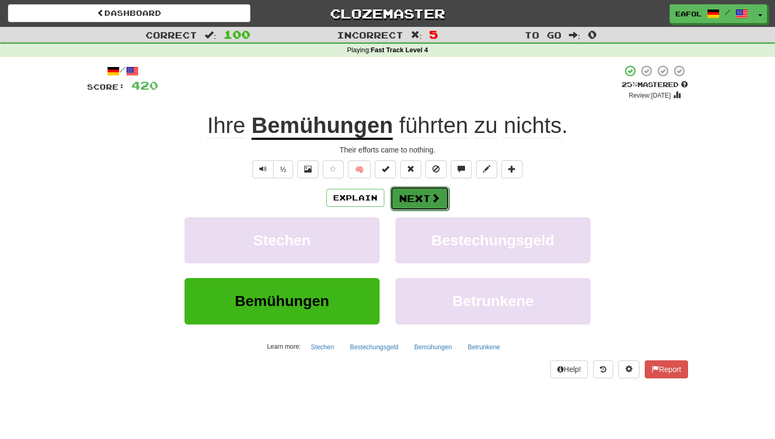
click at [418, 197] on button "Next" at bounding box center [419, 198] width 59 height 24
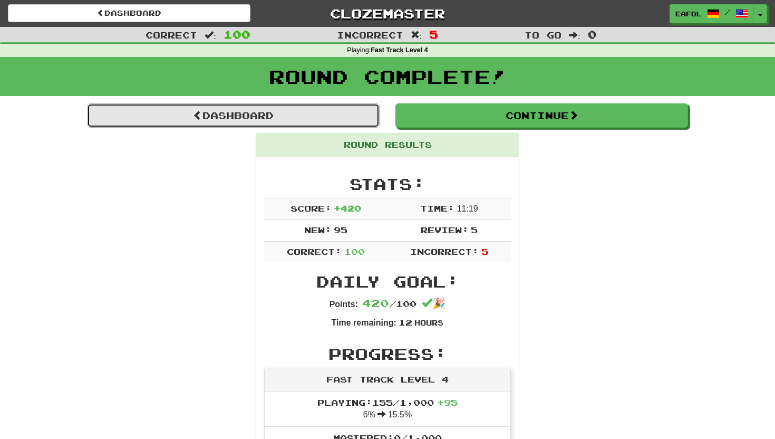
click at [349, 119] on link "Dashboard" at bounding box center [233, 115] width 293 height 24
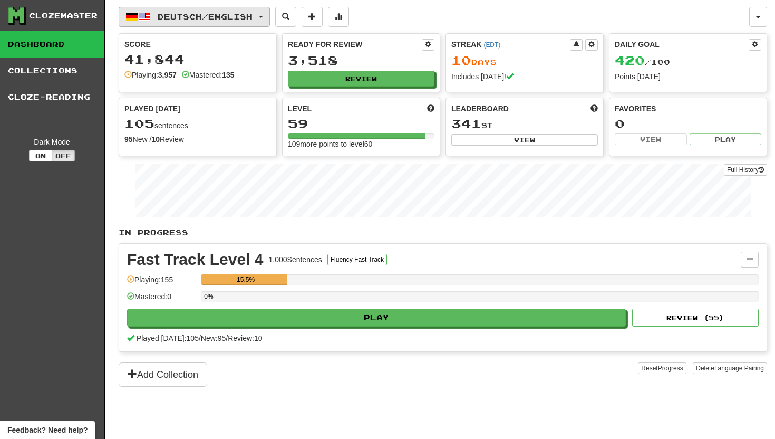
click at [267, 15] on button "Deutsch / English" at bounding box center [194, 17] width 151 height 20
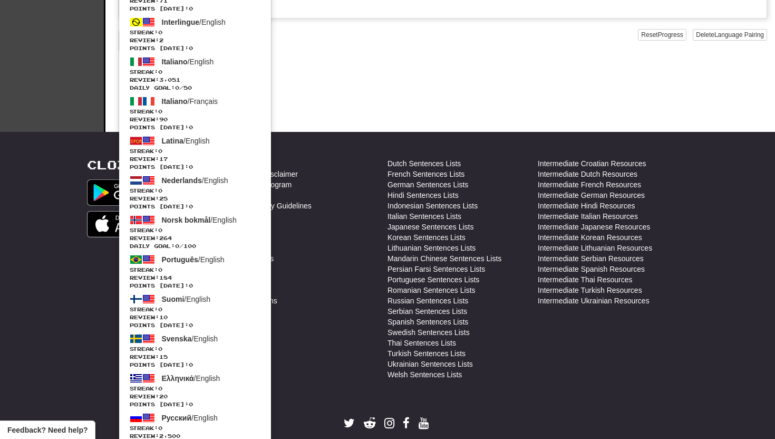
scroll to position [374, 0]
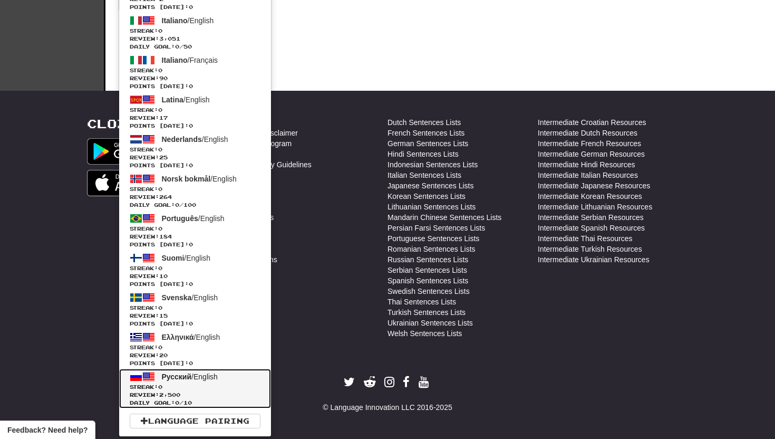
click at [177, 379] on span "Русский" at bounding box center [177, 376] width 30 height 8
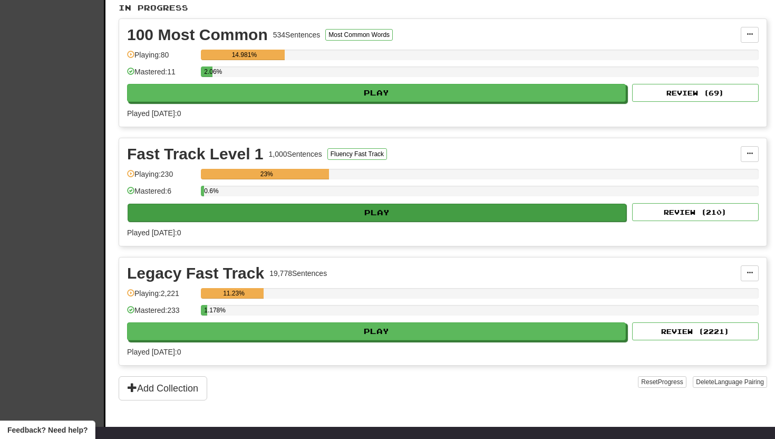
scroll to position [217, 0]
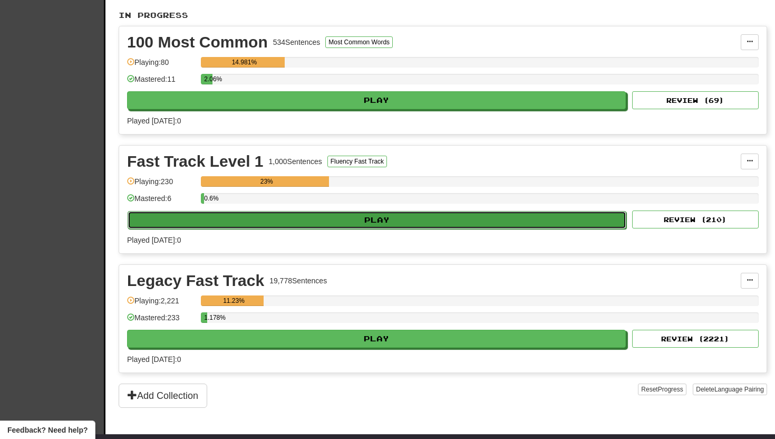
click at [296, 219] on button "Play" at bounding box center [377, 220] width 499 height 18
select select "**"
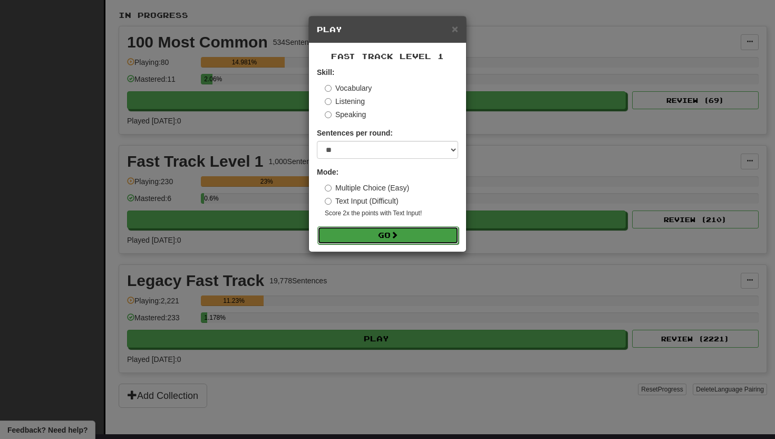
click at [336, 240] on button "Go" at bounding box center [387, 235] width 141 height 18
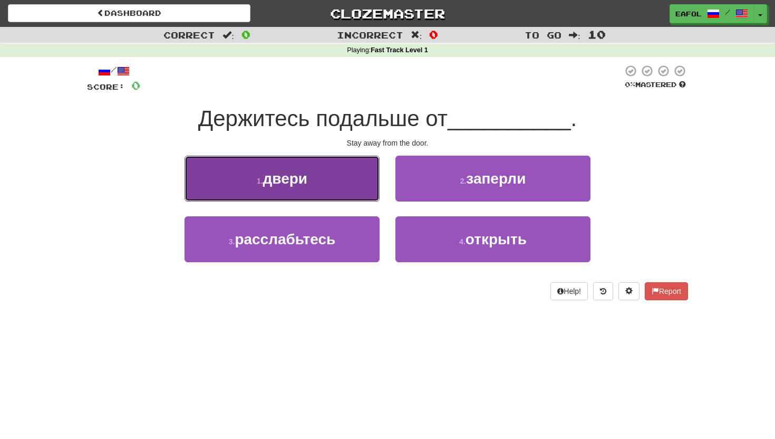
click at [290, 177] on span "двери" at bounding box center [285, 178] width 45 height 16
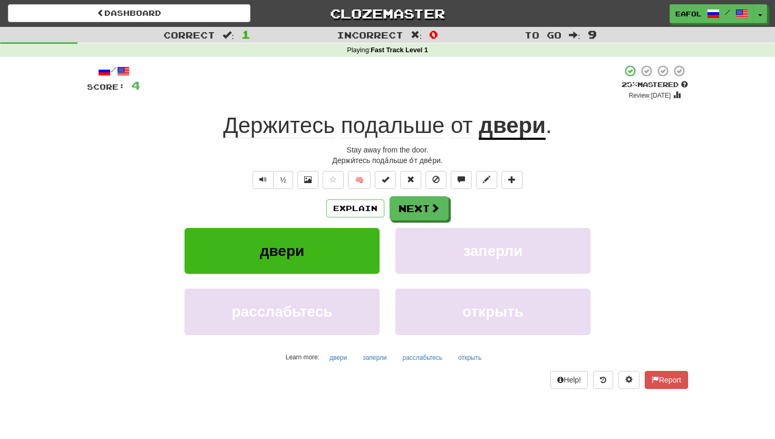
click at [451, 128] on span "подальше" at bounding box center [462, 125] width 22 height 25
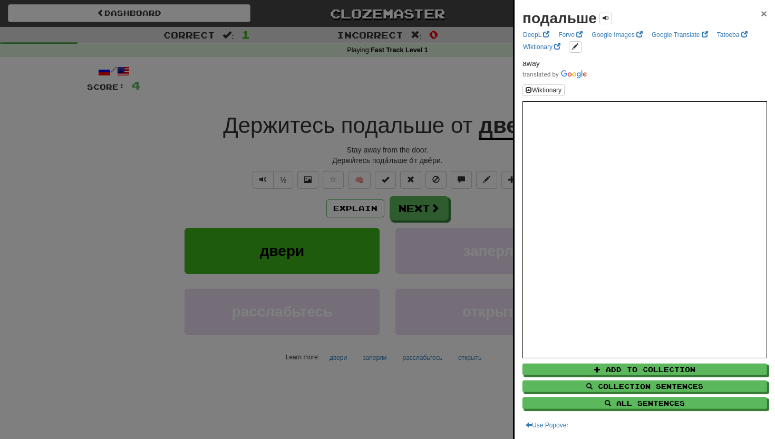
click at [763, 10] on span "×" at bounding box center [764, 13] width 6 height 12
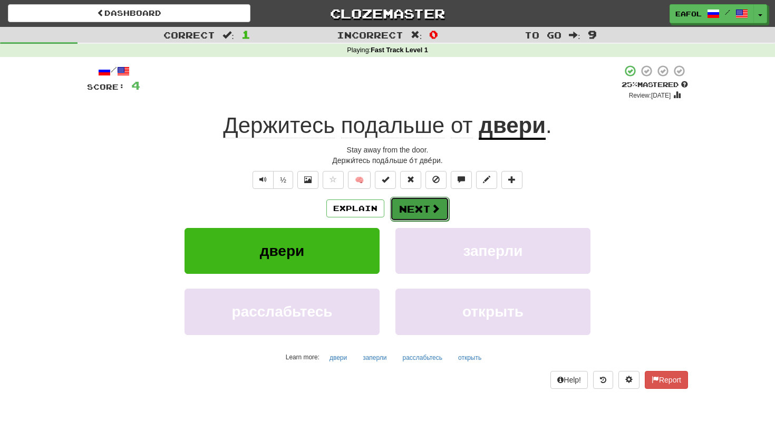
click at [427, 206] on button "Next" at bounding box center [419, 209] width 59 height 24
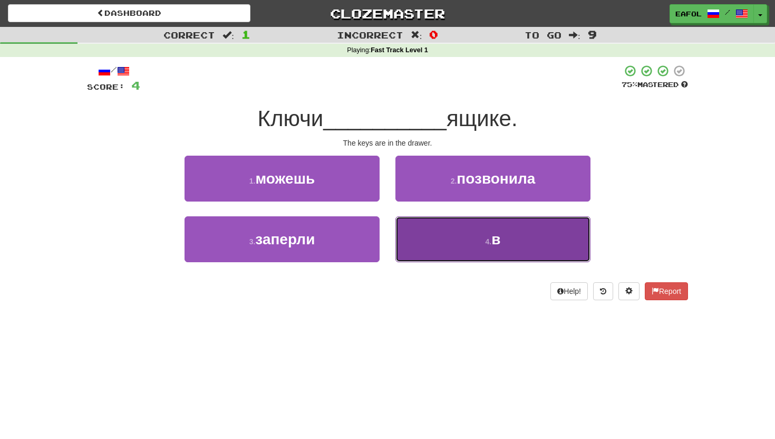
click at [474, 226] on button "4 . в" at bounding box center [492, 239] width 195 height 46
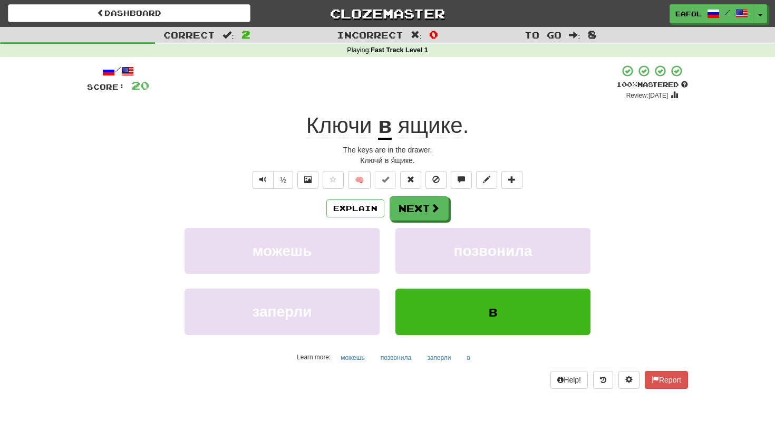
click at [419, 128] on span "ящике" at bounding box center [430, 125] width 65 height 25
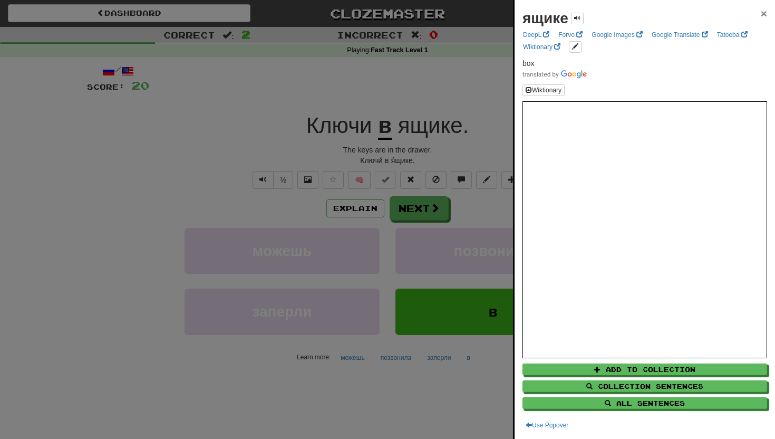
click at [764, 15] on span "×" at bounding box center [764, 13] width 6 height 12
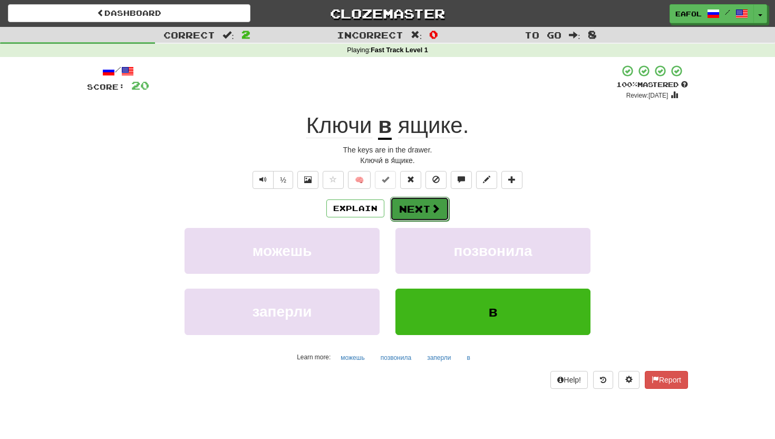
click at [433, 210] on span at bounding box center [435, 207] width 9 height 9
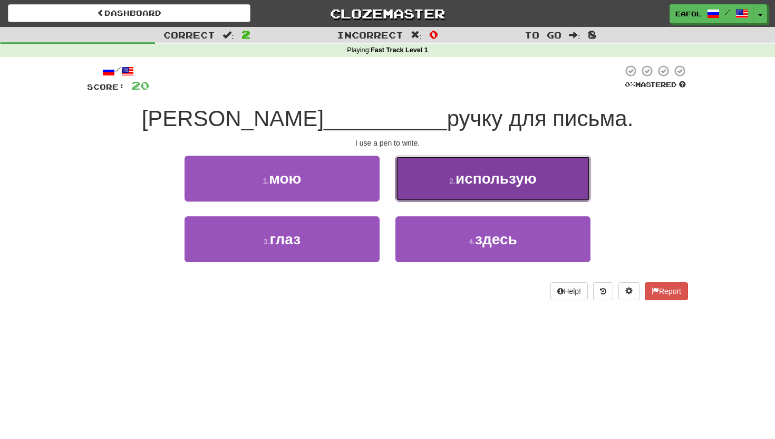
click at [441, 193] on button "2 . использую" at bounding box center [492, 178] width 195 height 46
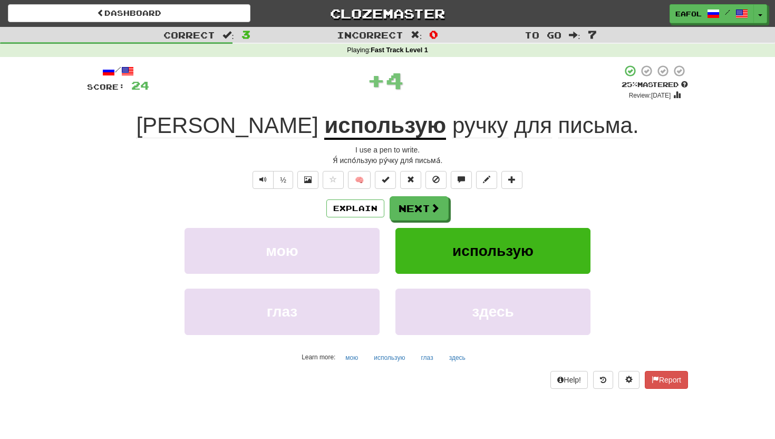
click at [324, 132] on u "использую" at bounding box center [385, 126] width 122 height 27
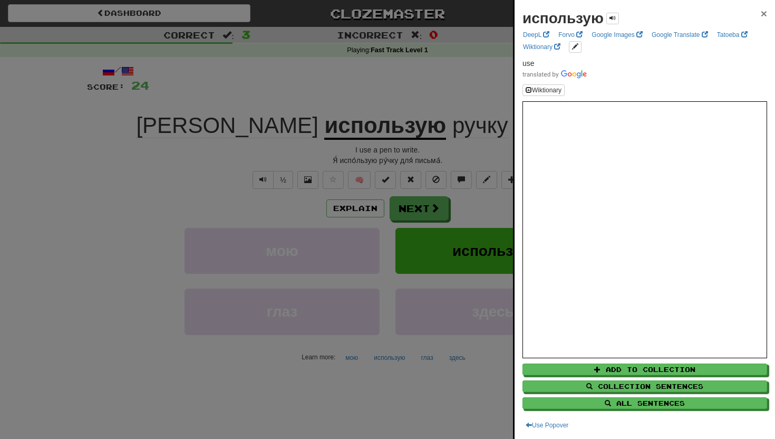
click at [762, 15] on span "×" at bounding box center [764, 13] width 6 height 12
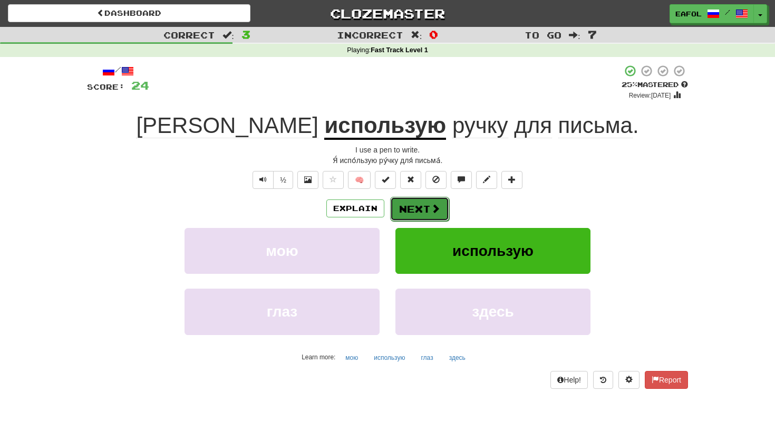
click at [405, 206] on button "Next" at bounding box center [419, 209] width 59 height 24
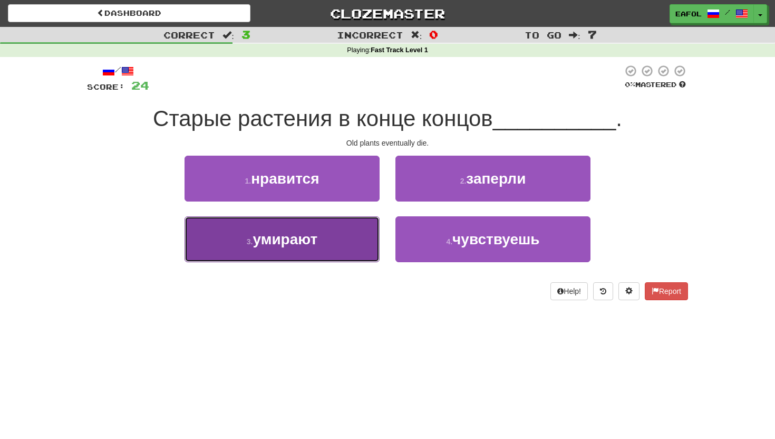
click at [278, 237] on span "умирают" at bounding box center [284, 239] width 65 height 16
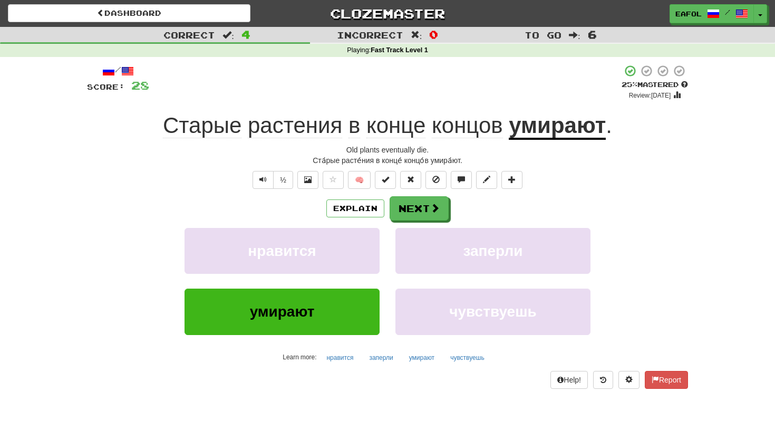
click at [537, 131] on u "умирают" at bounding box center [557, 126] width 97 height 27
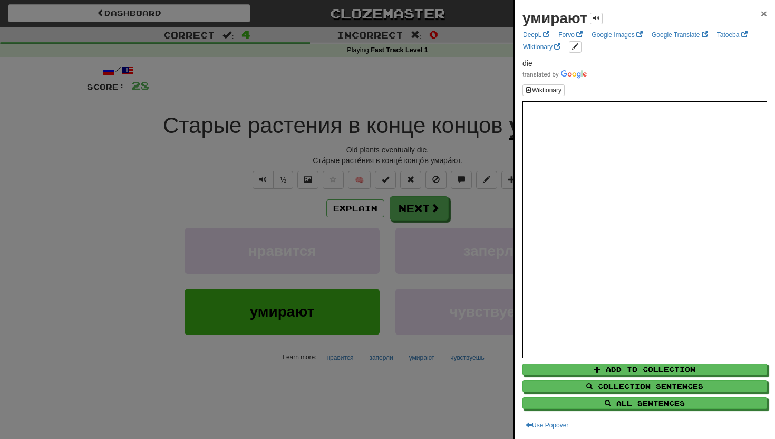
click at [761, 12] on span "×" at bounding box center [764, 13] width 6 height 12
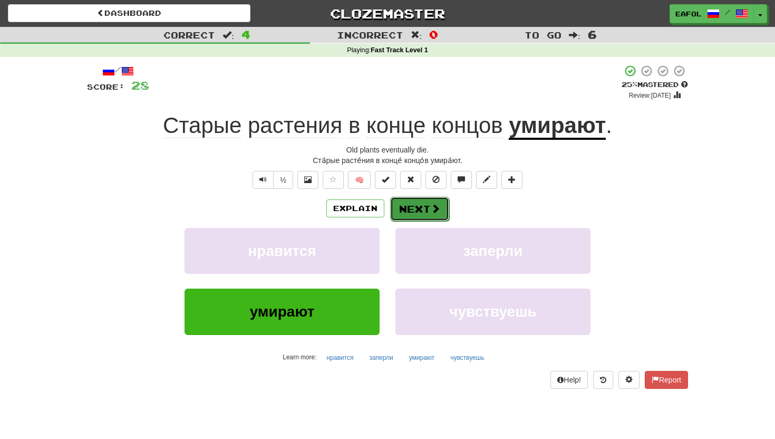
click at [400, 203] on button "Next" at bounding box center [419, 209] width 59 height 24
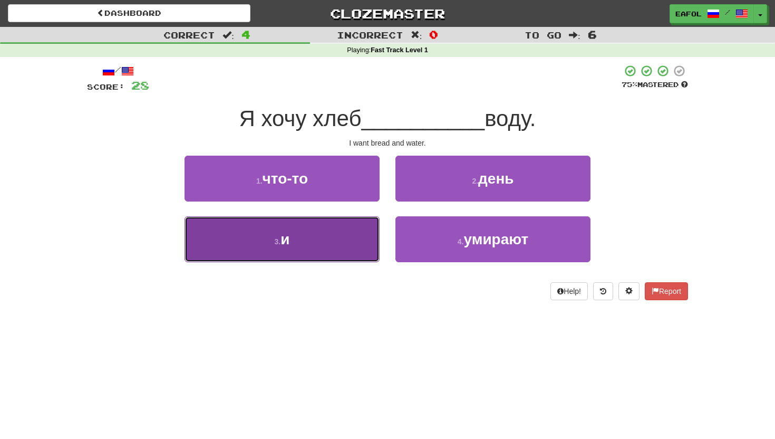
click at [289, 246] on span "и" at bounding box center [284, 239] width 9 height 16
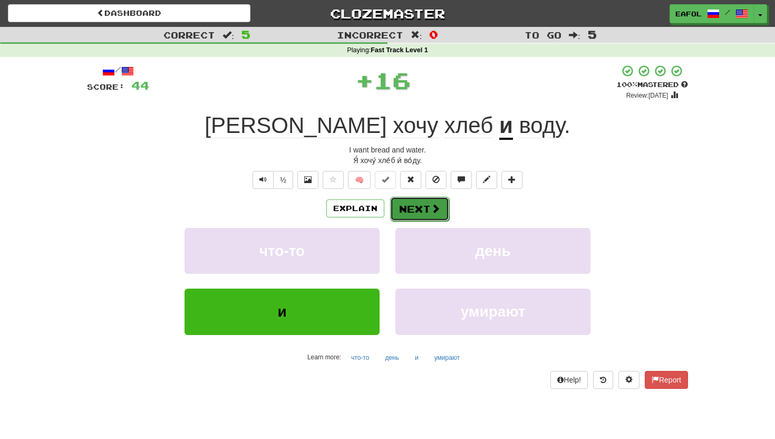
click at [410, 208] on button "Next" at bounding box center [419, 209] width 59 height 24
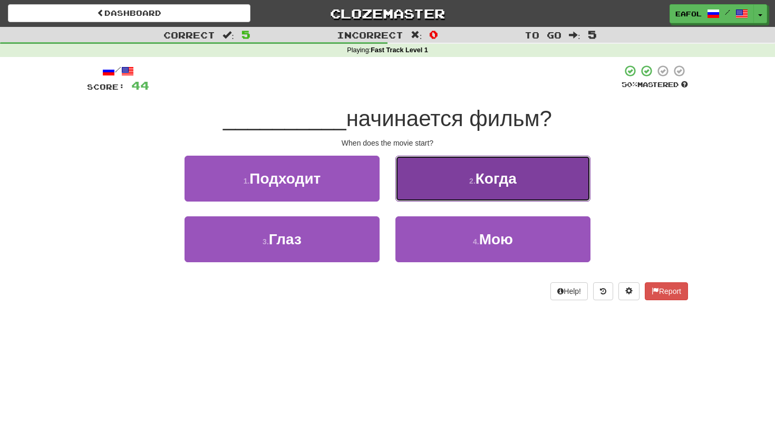
click at [476, 180] on span "Когда" at bounding box center [495, 178] width 41 height 16
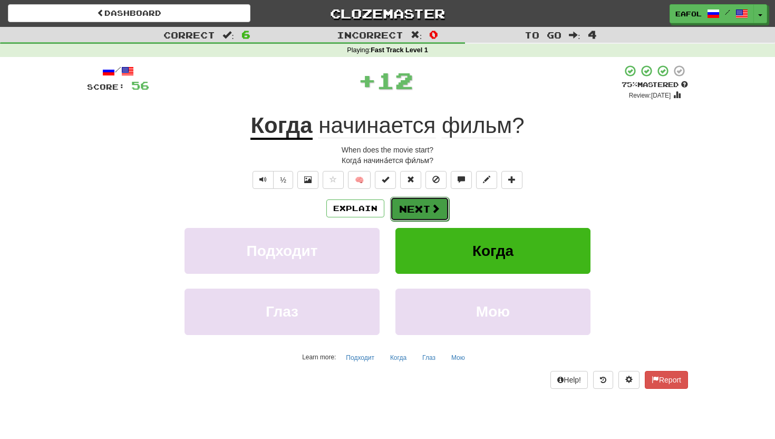
click at [416, 206] on button "Next" at bounding box center [419, 209] width 59 height 24
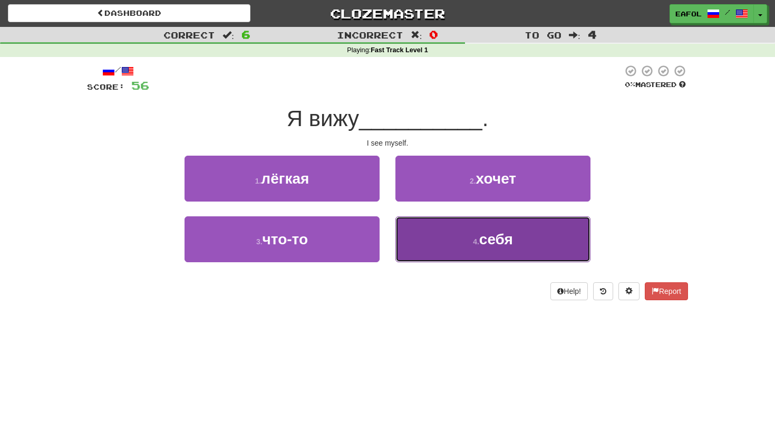
click at [446, 244] on button "4 . себя" at bounding box center [492, 239] width 195 height 46
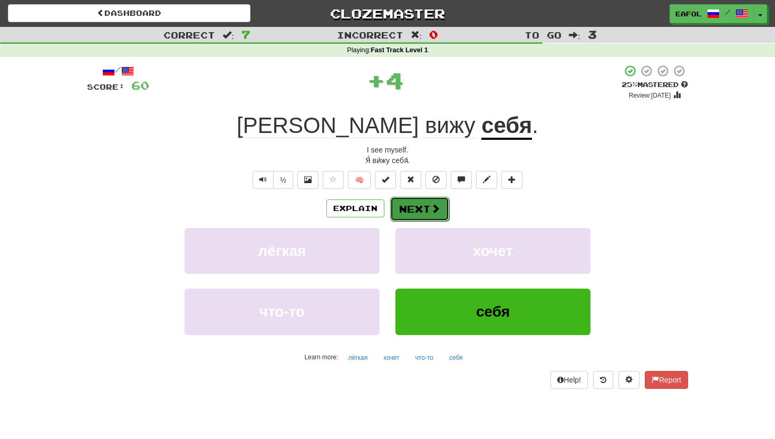
click at [426, 211] on button "Next" at bounding box center [419, 209] width 59 height 24
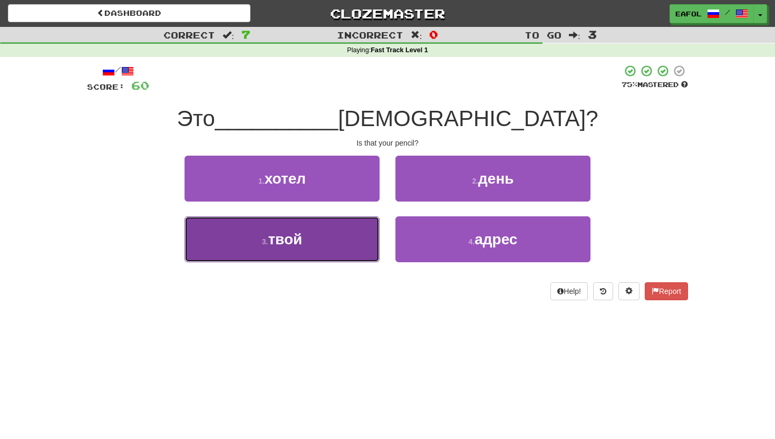
click at [332, 240] on button "3 . твой" at bounding box center [281, 239] width 195 height 46
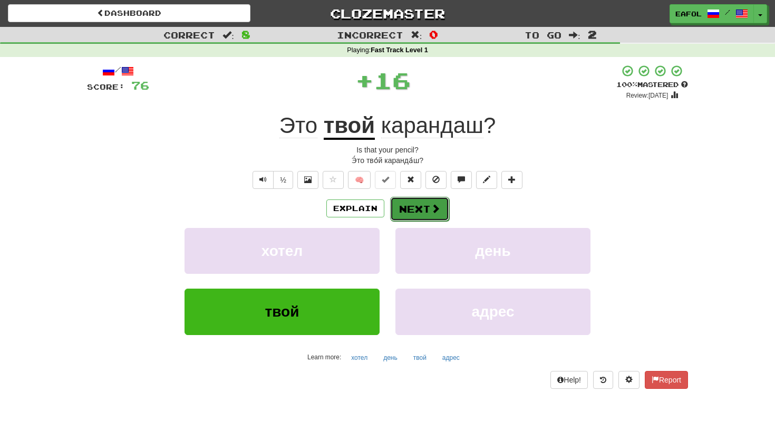
click at [424, 206] on button "Next" at bounding box center [419, 209] width 59 height 24
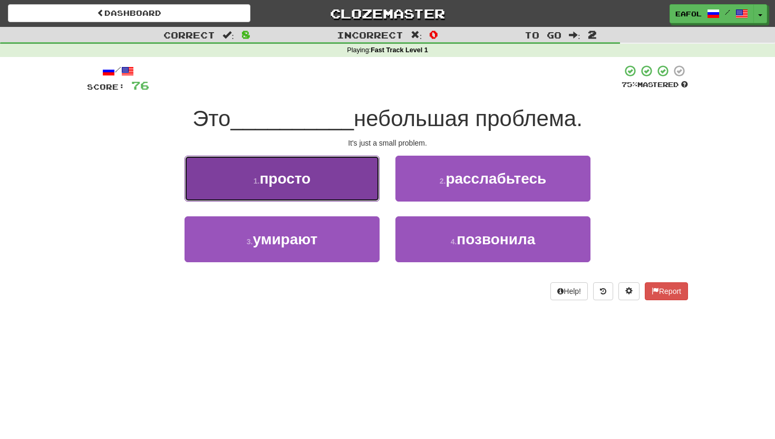
click at [330, 187] on button "1 . просто" at bounding box center [281, 178] width 195 height 46
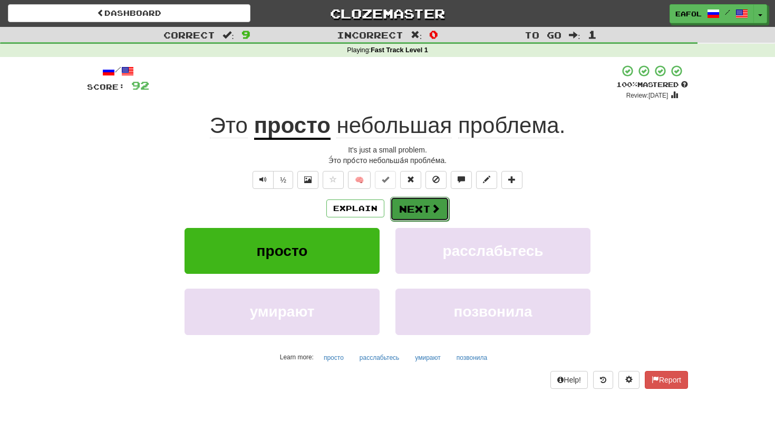
click at [431, 209] on span at bounding box center [435, 207] width 9 height 9
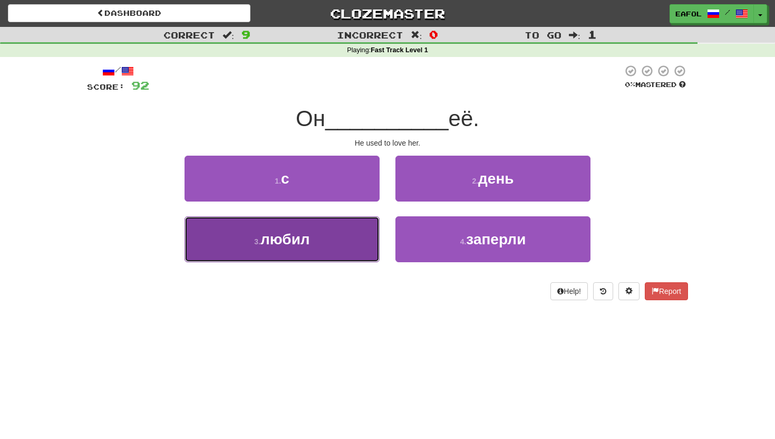
click at [344, 250] on button "3 . любил" at bounding box center [281, 239] width 195 height 46
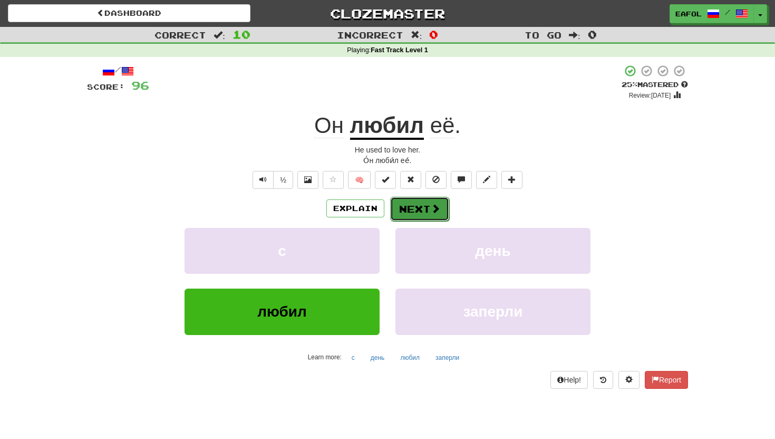
click at [409, 209] on button "Next" at bounding box center [419, 209] width 59 height 24
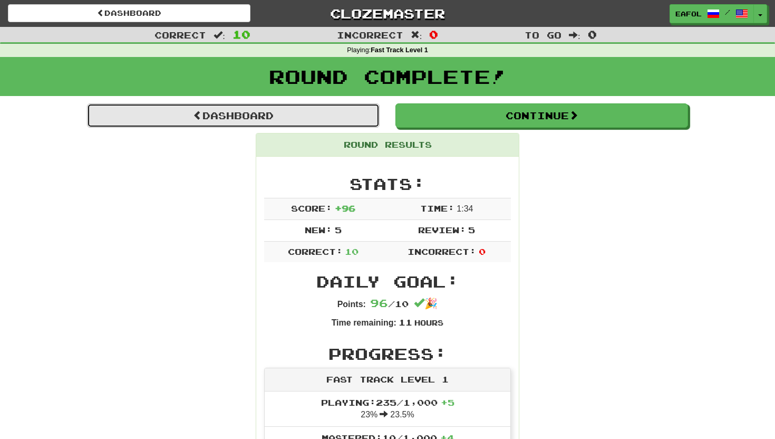
click at [331, 113] on link "Dashboard" at bounding box center [233, 115] width 293 height 24
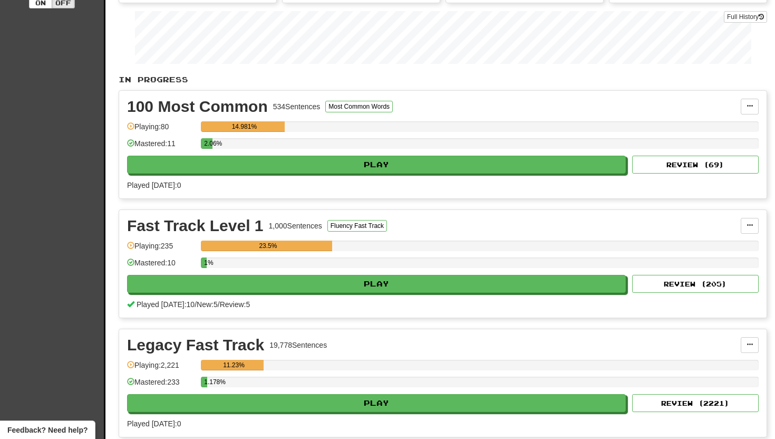
scroll to position [169, 0]
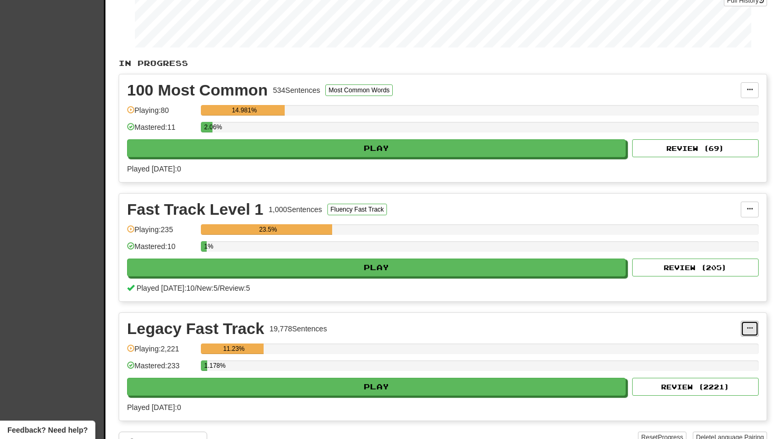
click at [748, 323] on button at bounding box center [750, 328] width 18 height 16
click at [707, 367] on span "Unpin from Dashboard" at bounding box center [710, 371] width 74 height 8
